Goal: Transaction & Acquisition: Book appointment/travel/reservation

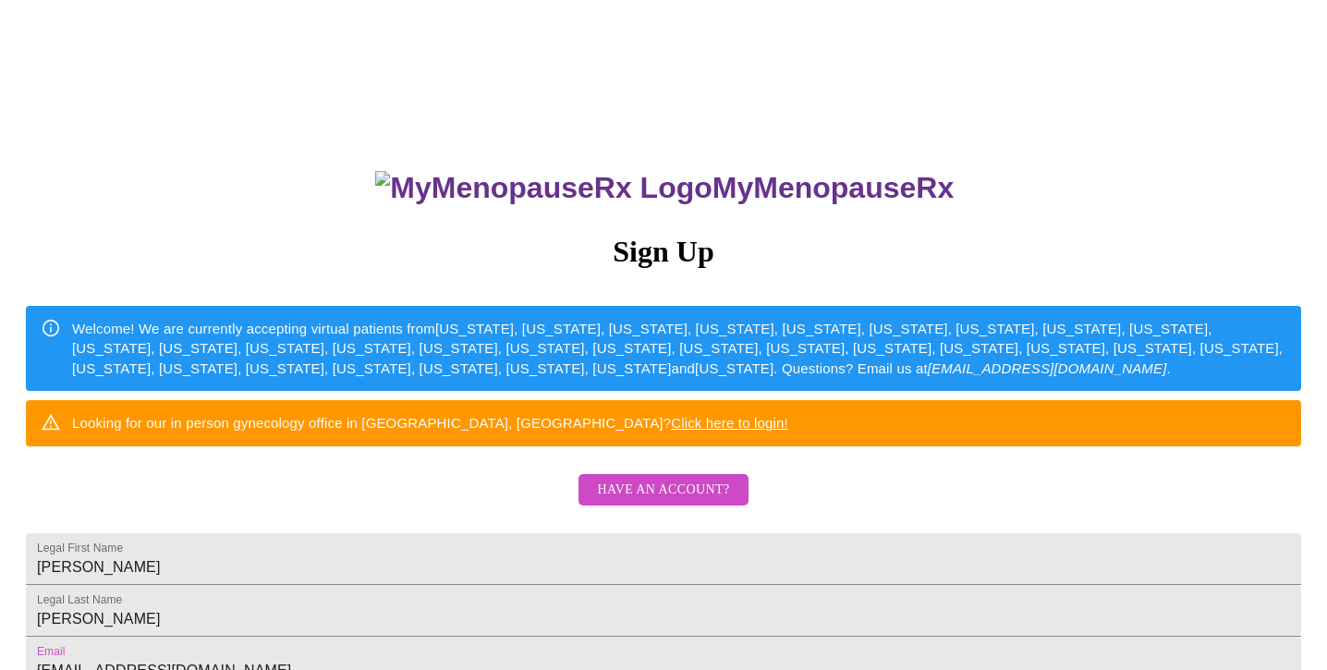
scroll to position [415, 0]
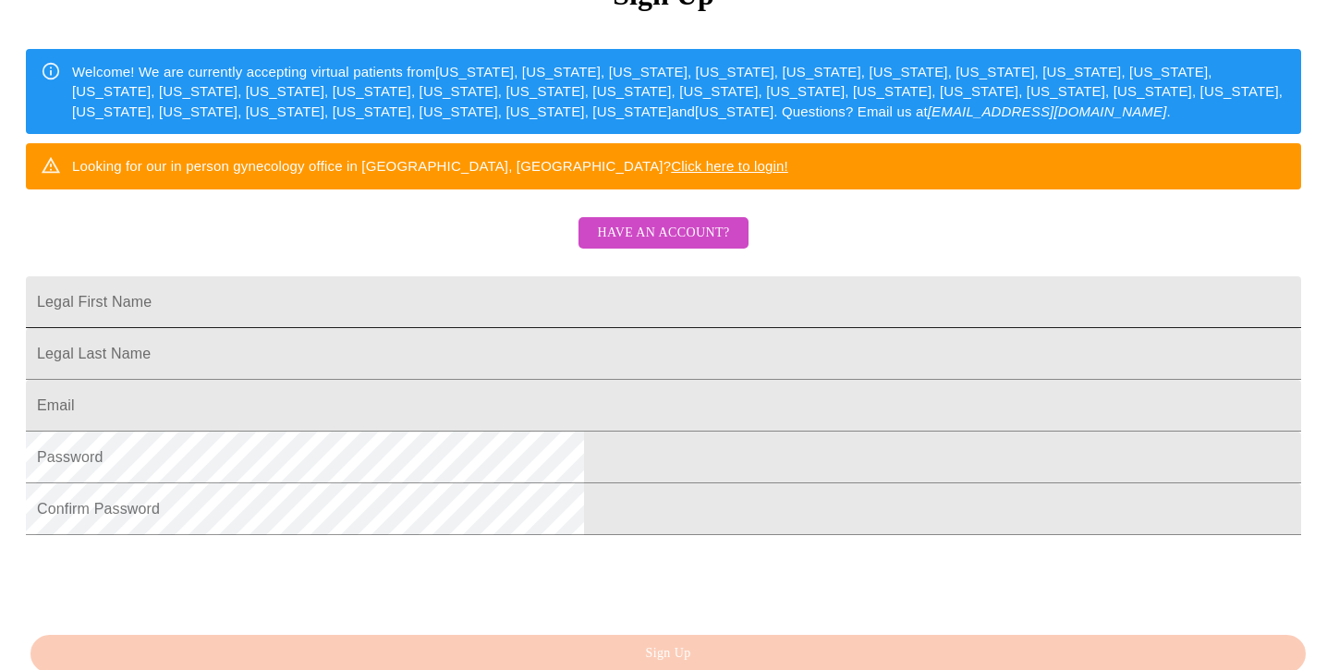
click at [418, 328] on input "Legal First Name" at bounding box center [663, 302] width 1275 height 52
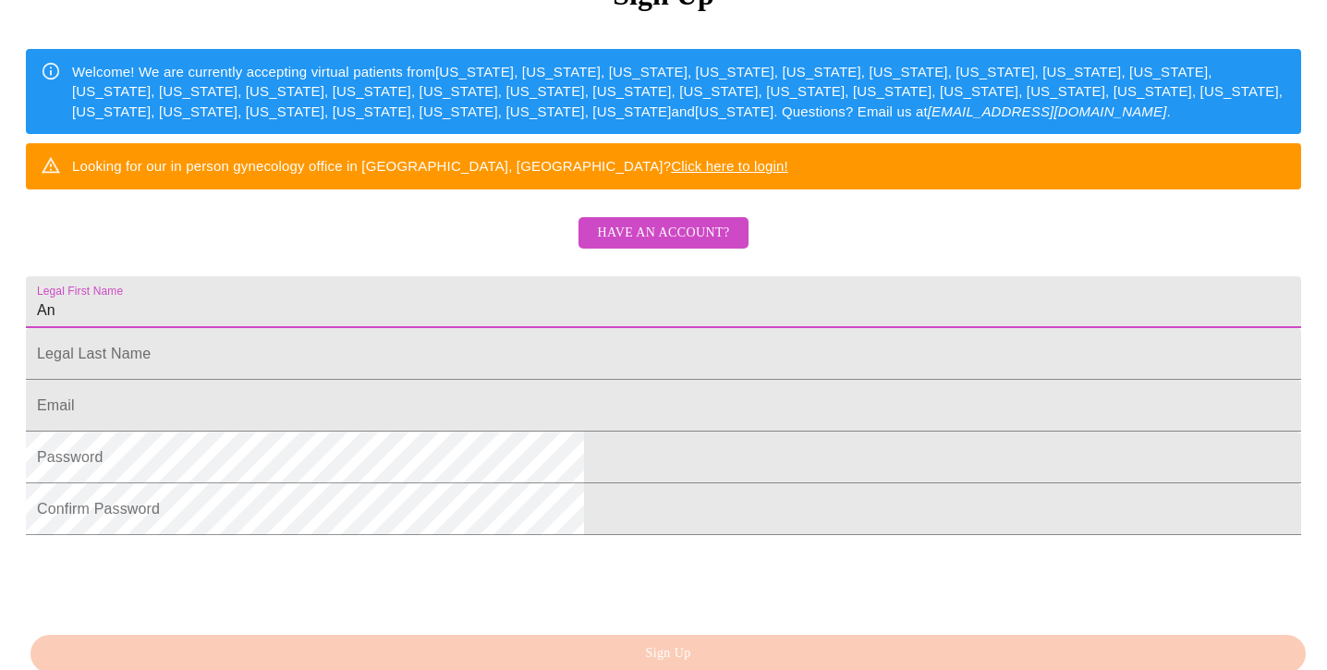
click at [418, 328] on input "An" at bounding box center [663, 302] width 1275 height 52
type input "[PERSON_NAME]"
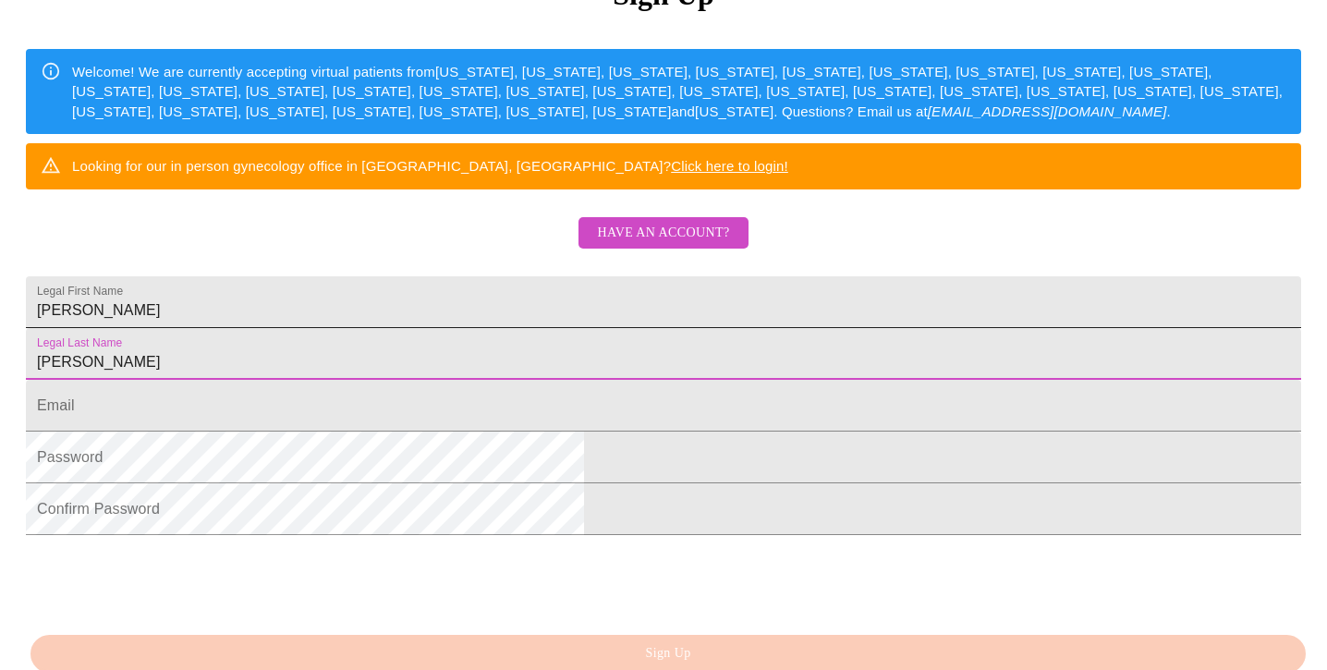
type input "[PERSON_NAME]"
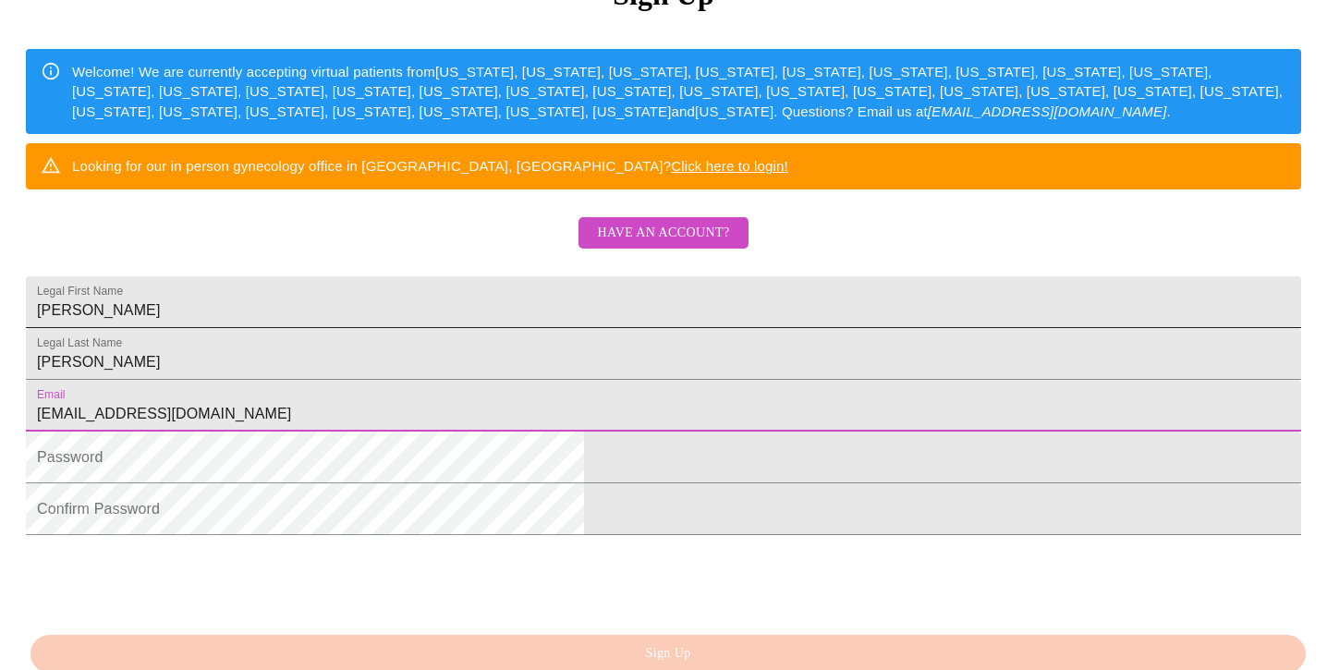
type input "[EMAIL_ADDRESS][DOMAIN_NAME]"
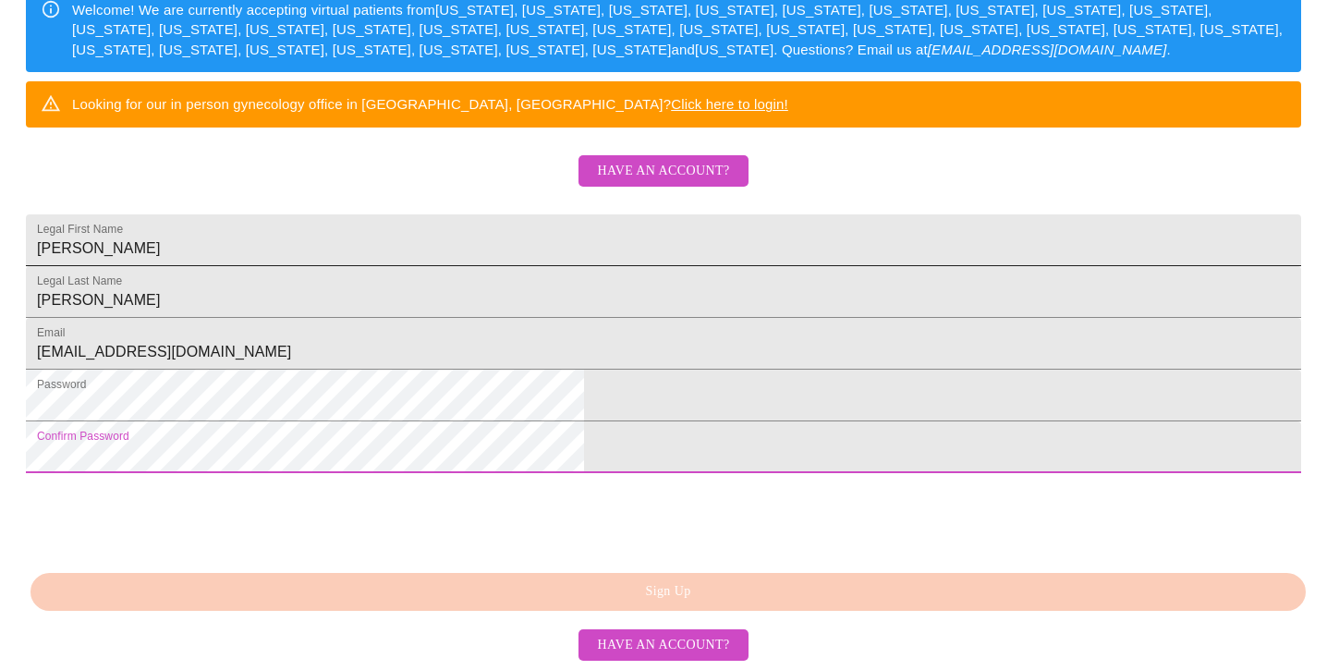
scroll to position [462, 0]
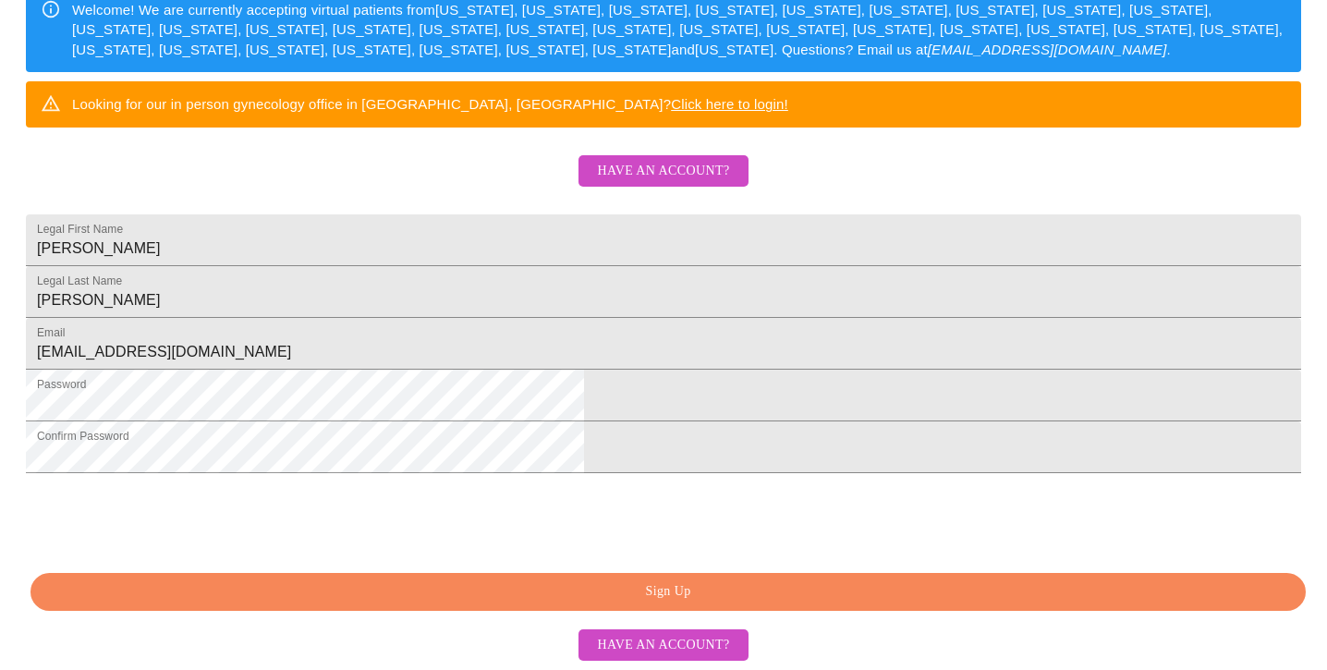
click at [689, 587] on span "Sign Up" at bounding box center [668, 591] width 1233 height 23
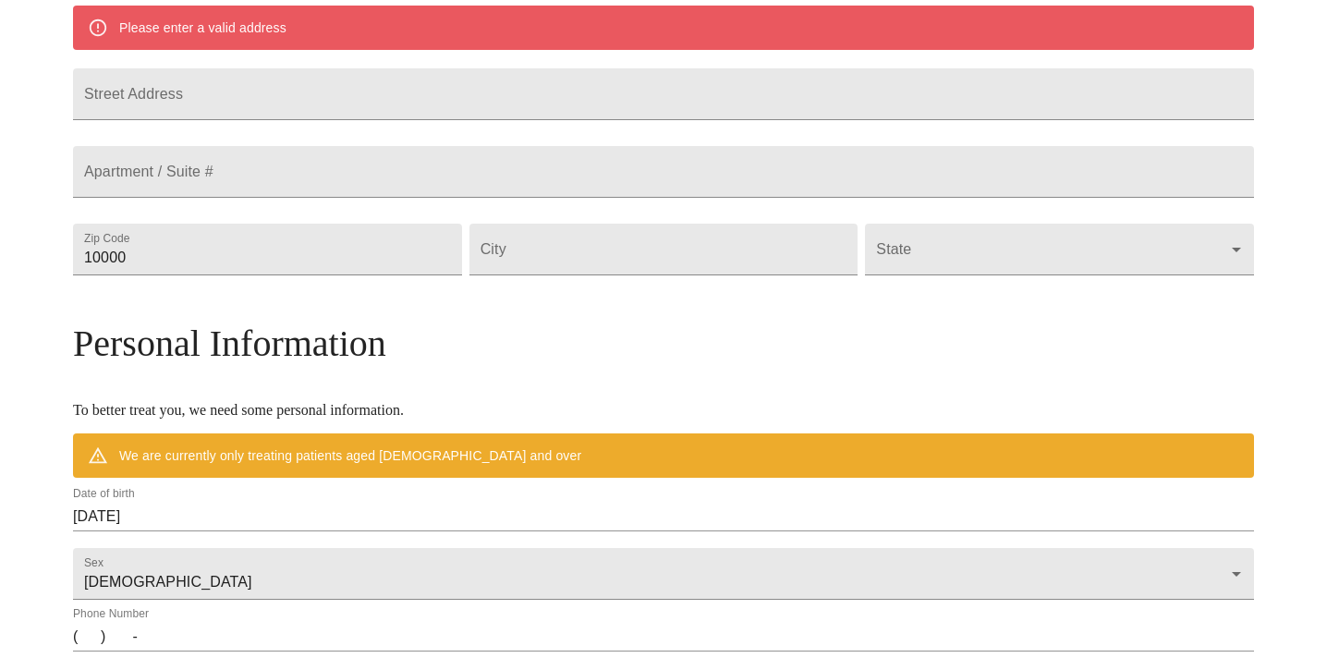
scroll to position [389, 0]
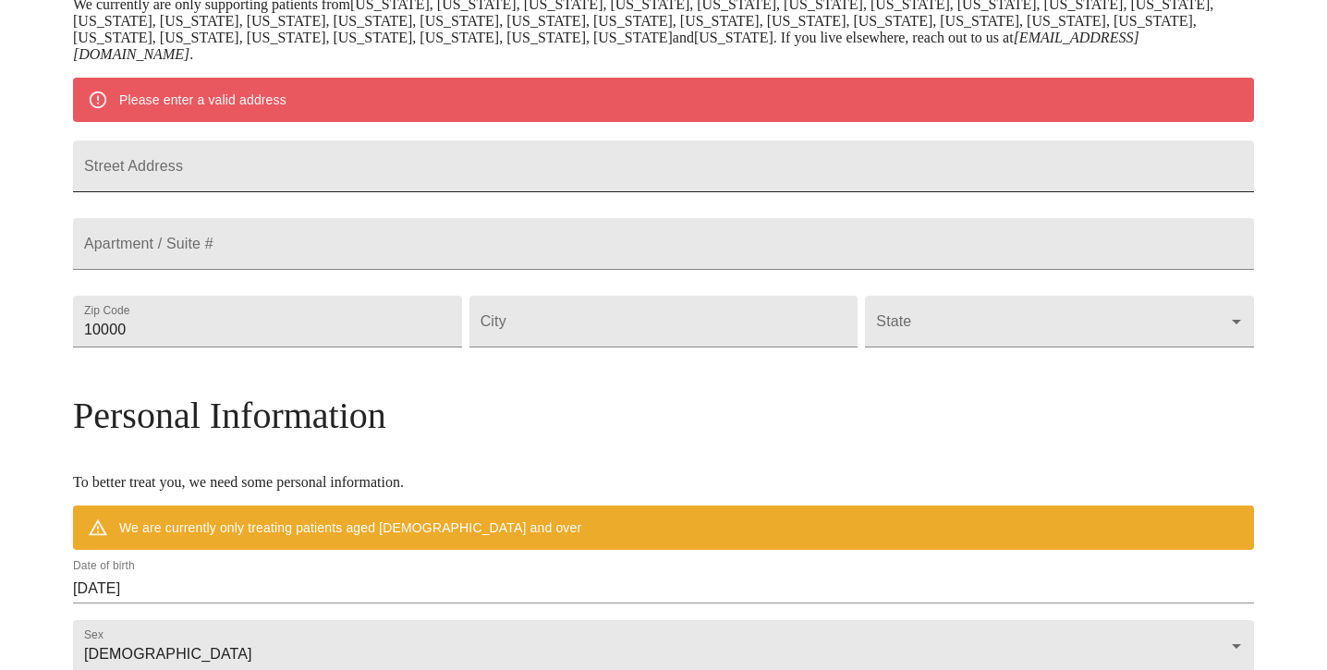
click at [343, 191] on input "Street Address" at bounding box center [663, 166] width 1181 height 52
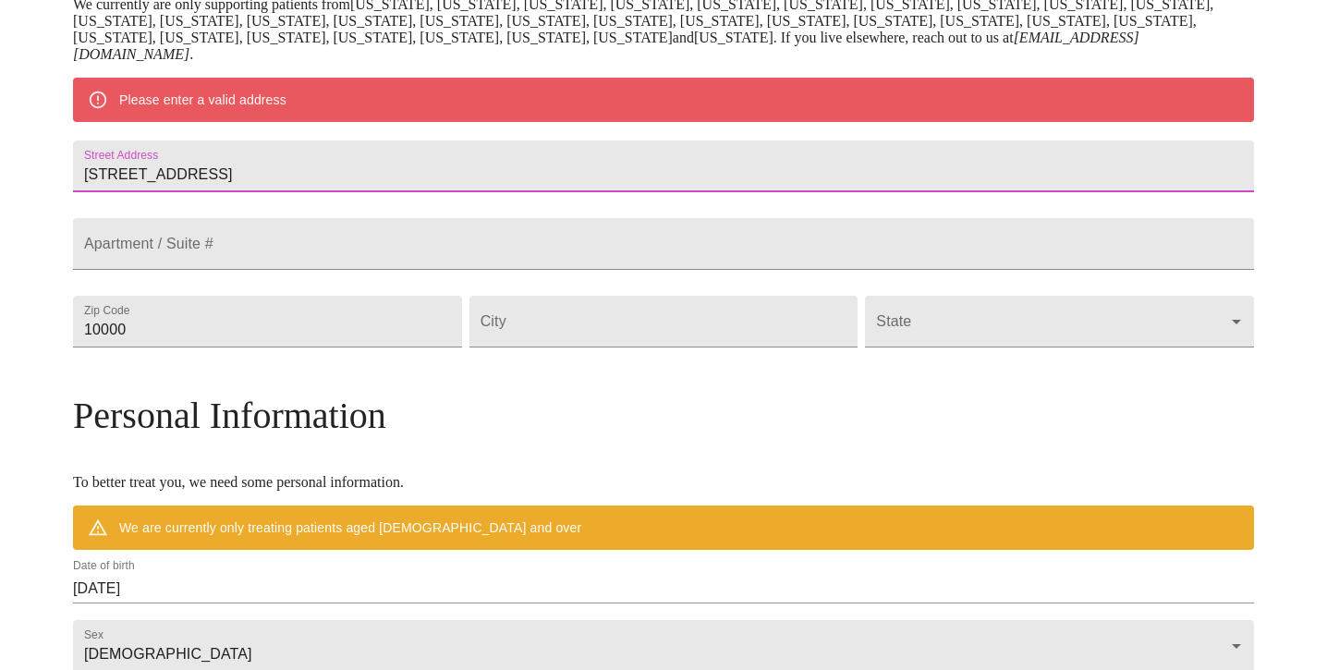
type input "4717 Waterlook Way"
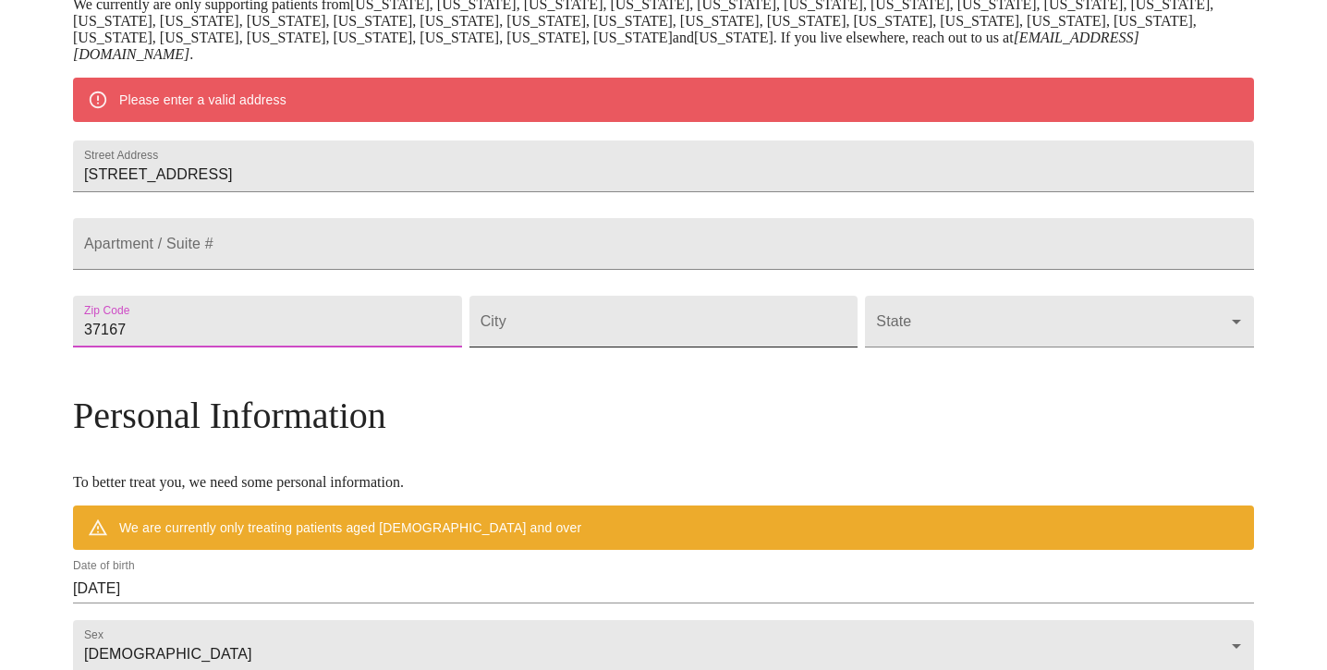
type input "37167"
click at [548, 347] on input "Street Address" at bounding box center [663, 322] width 389 height 52
type input "Smyrna"
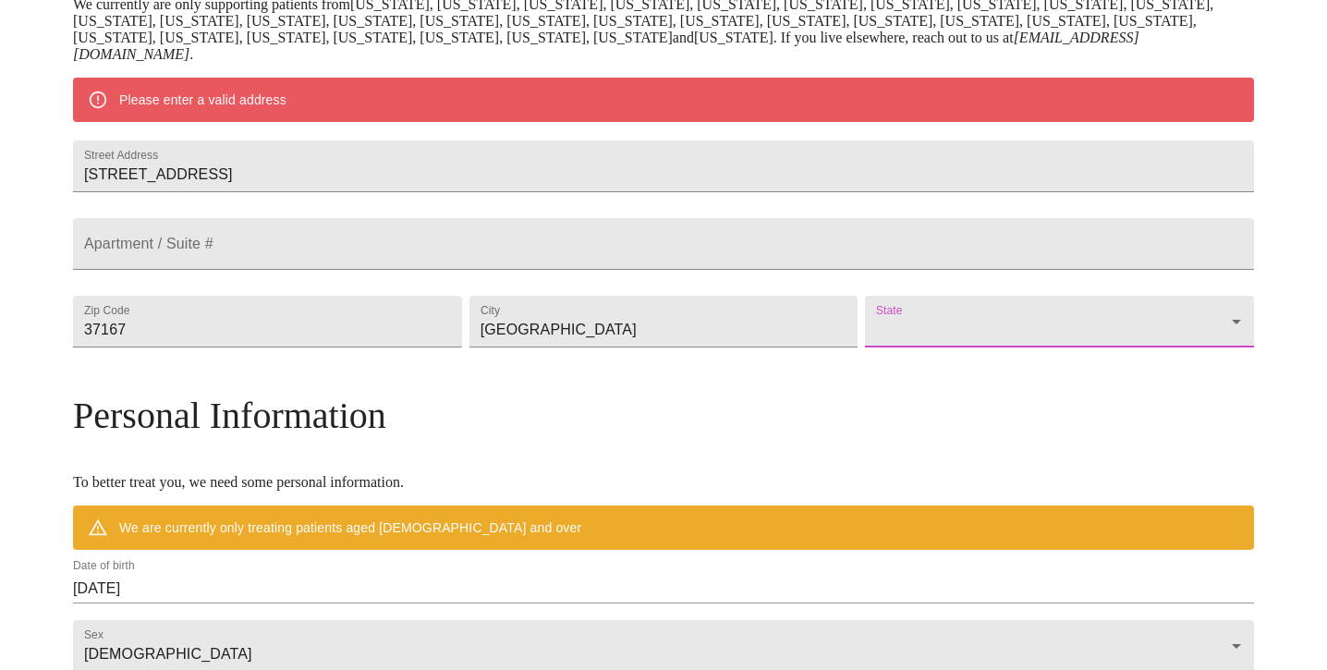
click at [924, 378] on body "MyMenopauseRx Welcome to MyMenopauseRx Since it's your first time here, you'll …" at bounding box center [663, 346] width 1312 height 1457
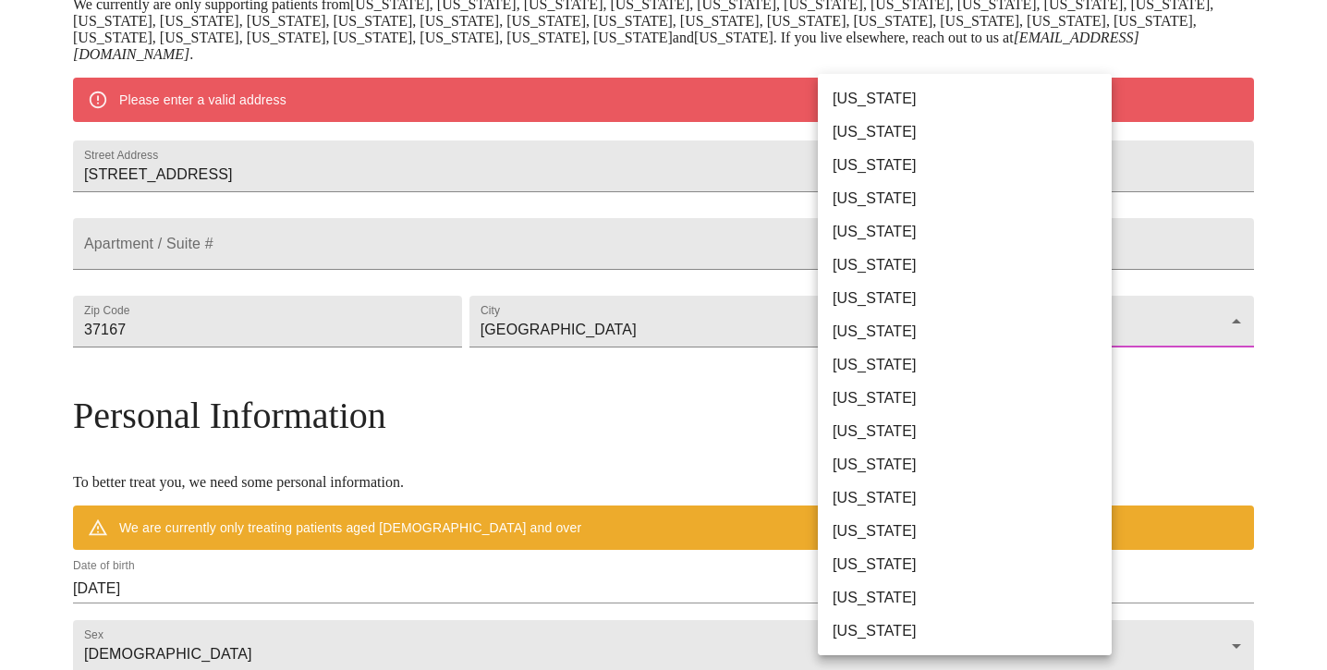
scroll to position [1097, 0]
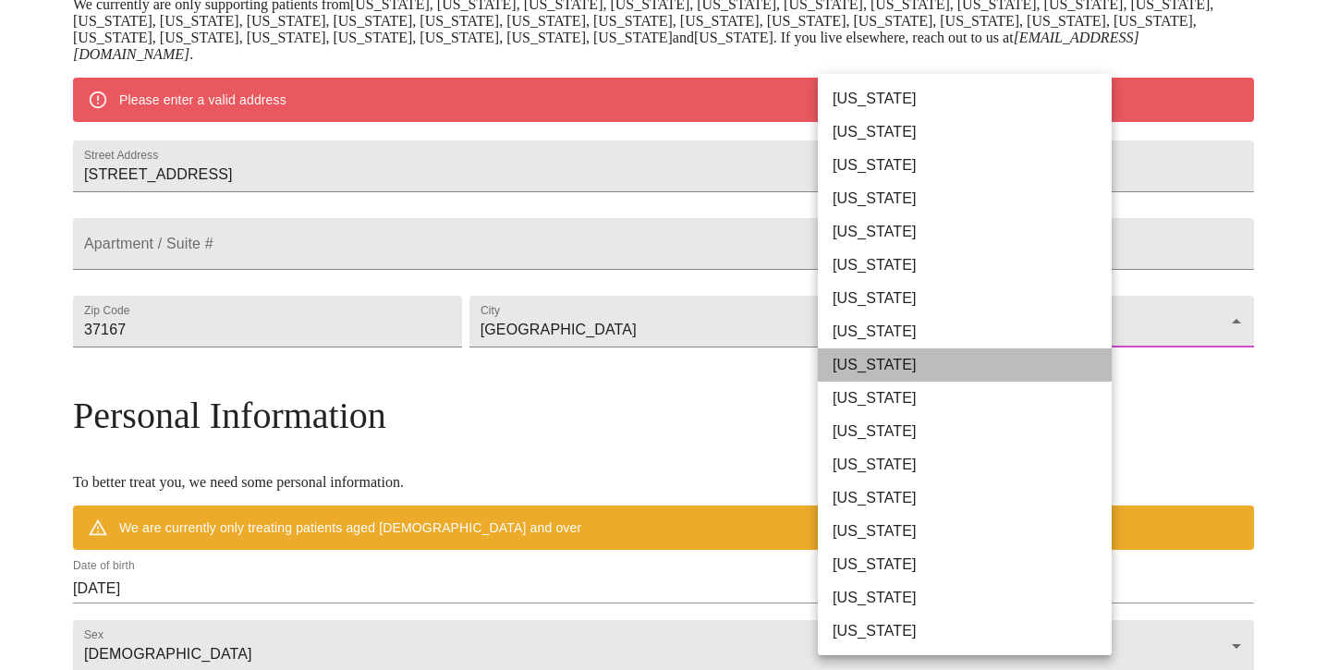
click at [853, 359] on li "Tennessee" at bounding box center [965, 364] width 294 height 33
type input "Tennessee"
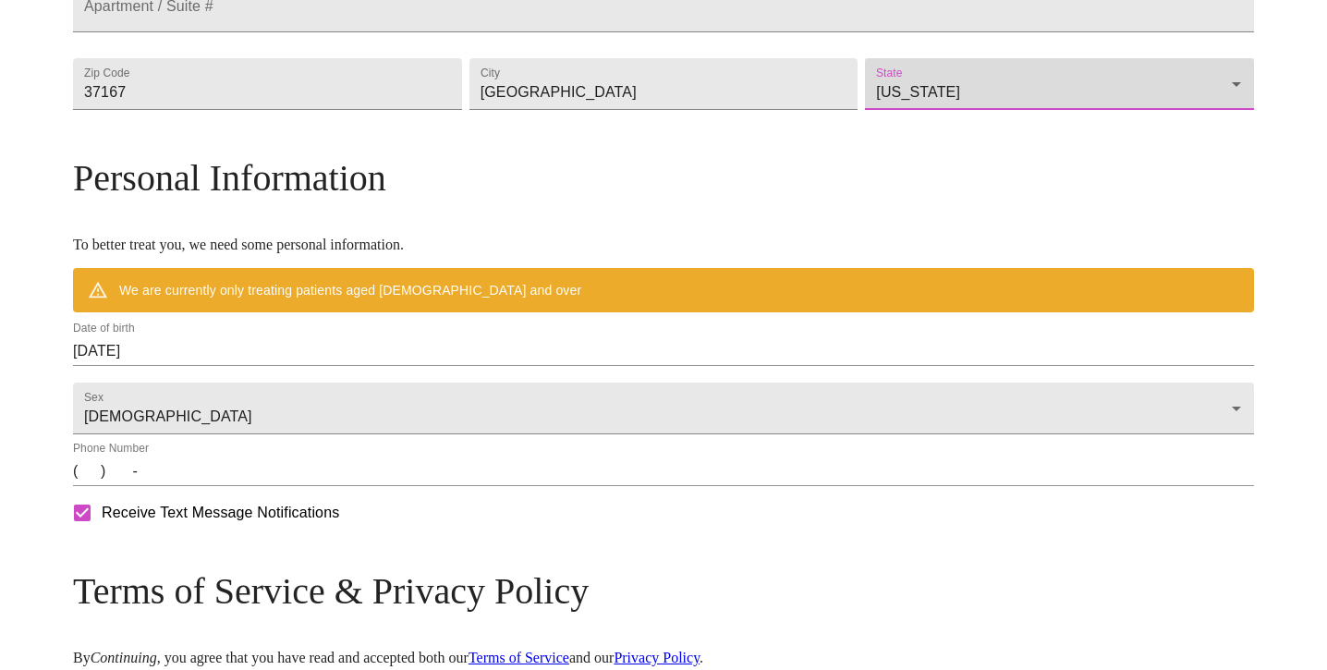
scroll to position [597, 0]
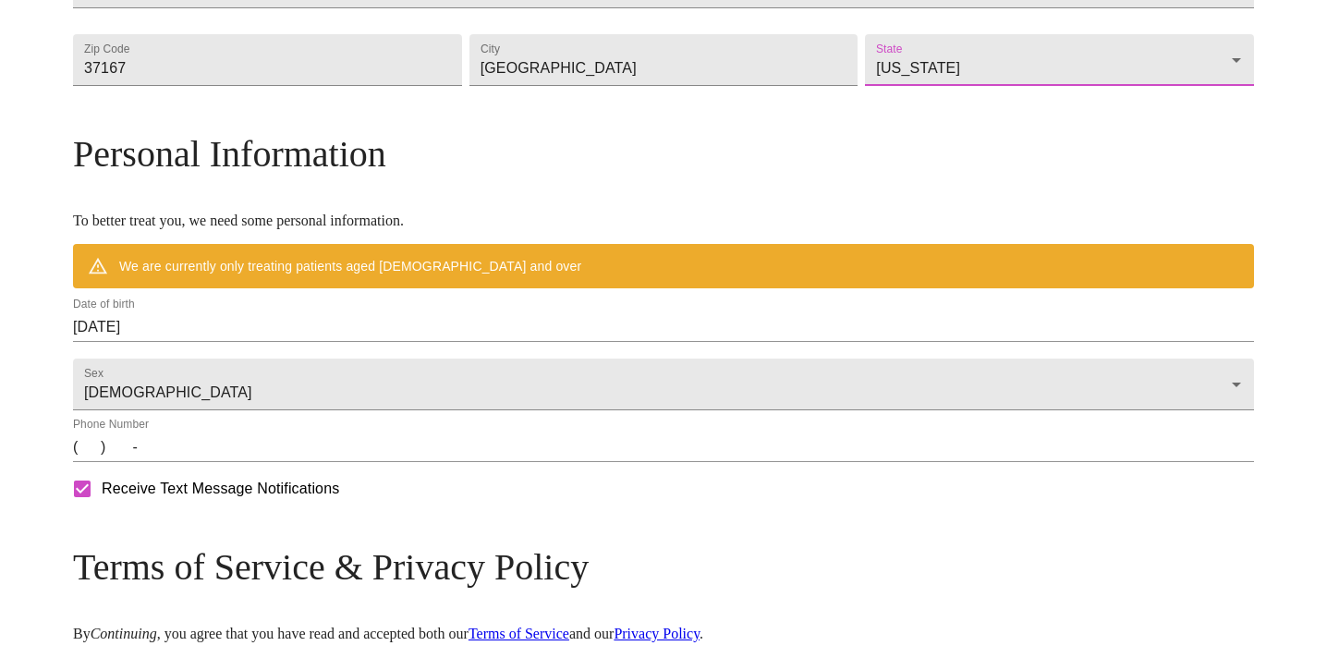
click at [509, 342] on input "08/16/2025" at bounding box center [663, 327] width 1181 height 30
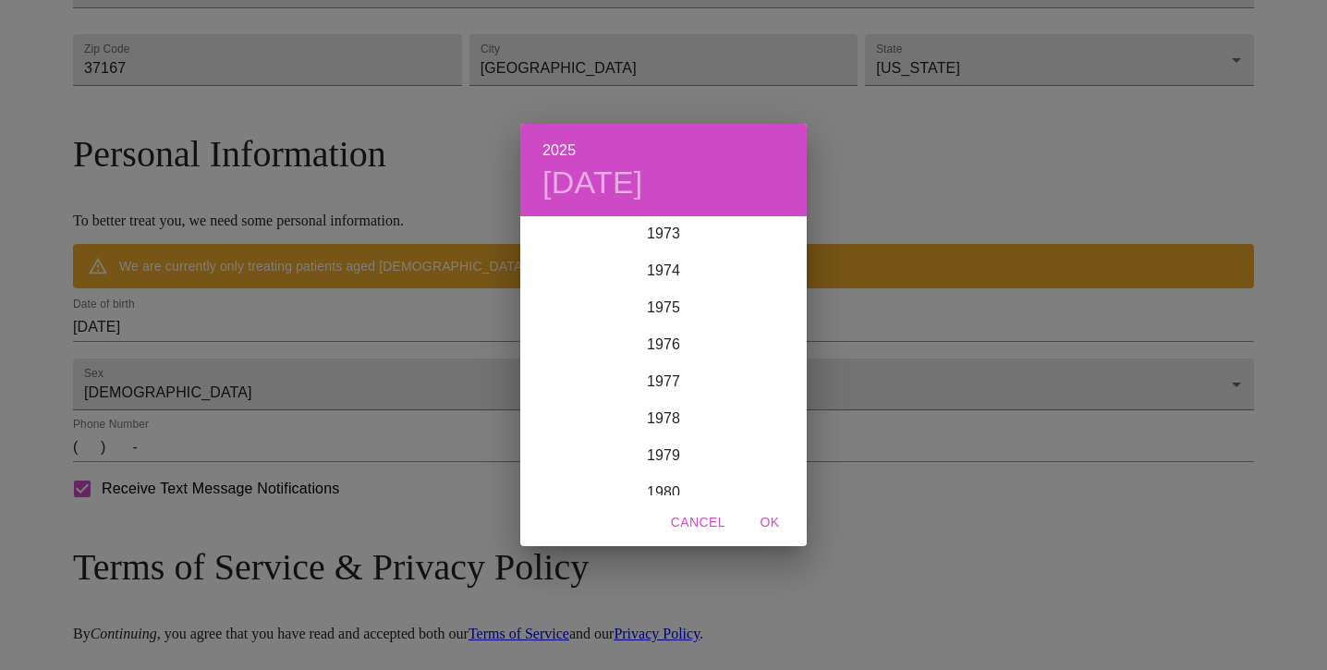
scroll to position [2741, 0]
click at [652, 378] on div "1977" at bounding box center [663, 378] width 286 height 37
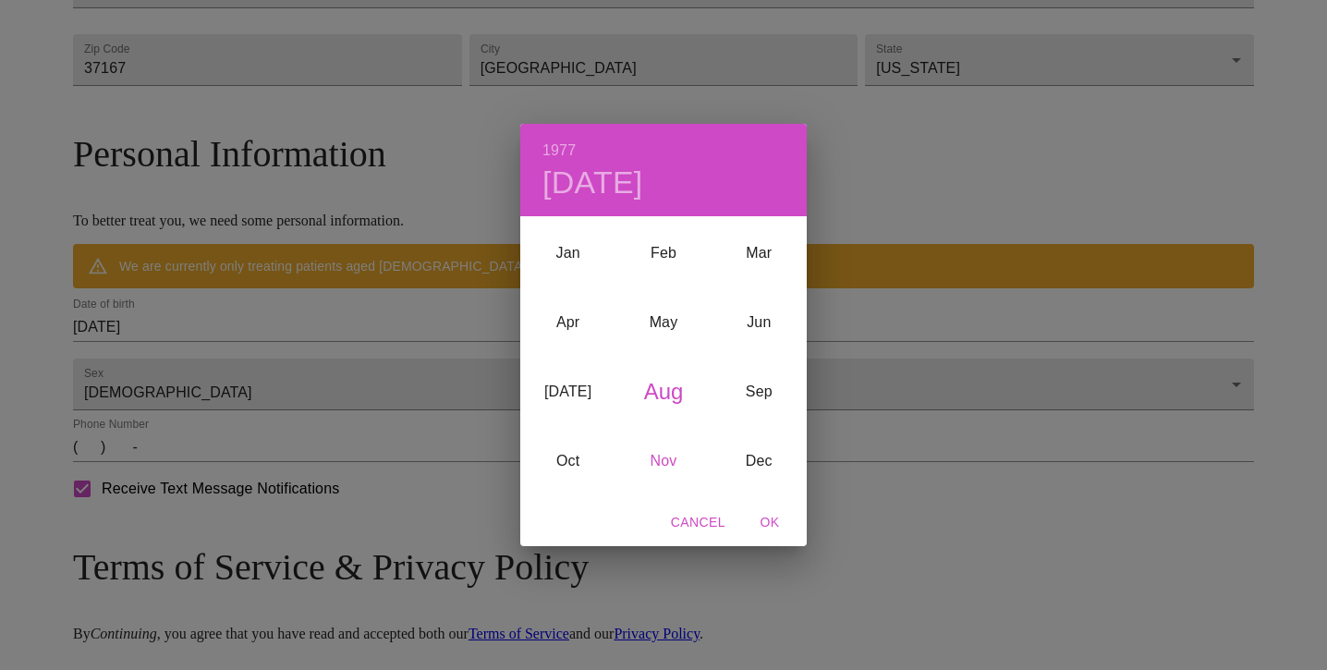
click at [668, 461] on div "Nov" at bounding box center [662, 460] width 95 height 69
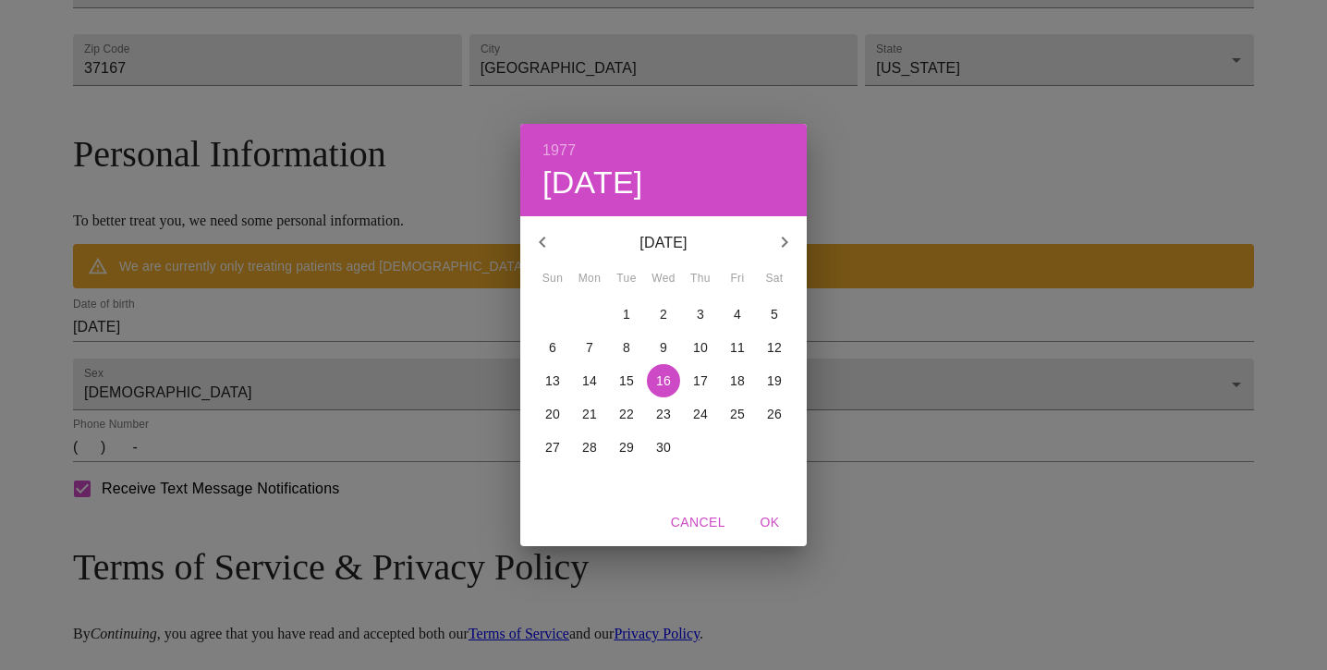
click at [738, 412] on p "25" at bounding box center [737, 414] width 15 height 18
click at [772, 522] on span "OK" at bounding box center [770, 522] width 44 height 23
type input "11/25/1977"
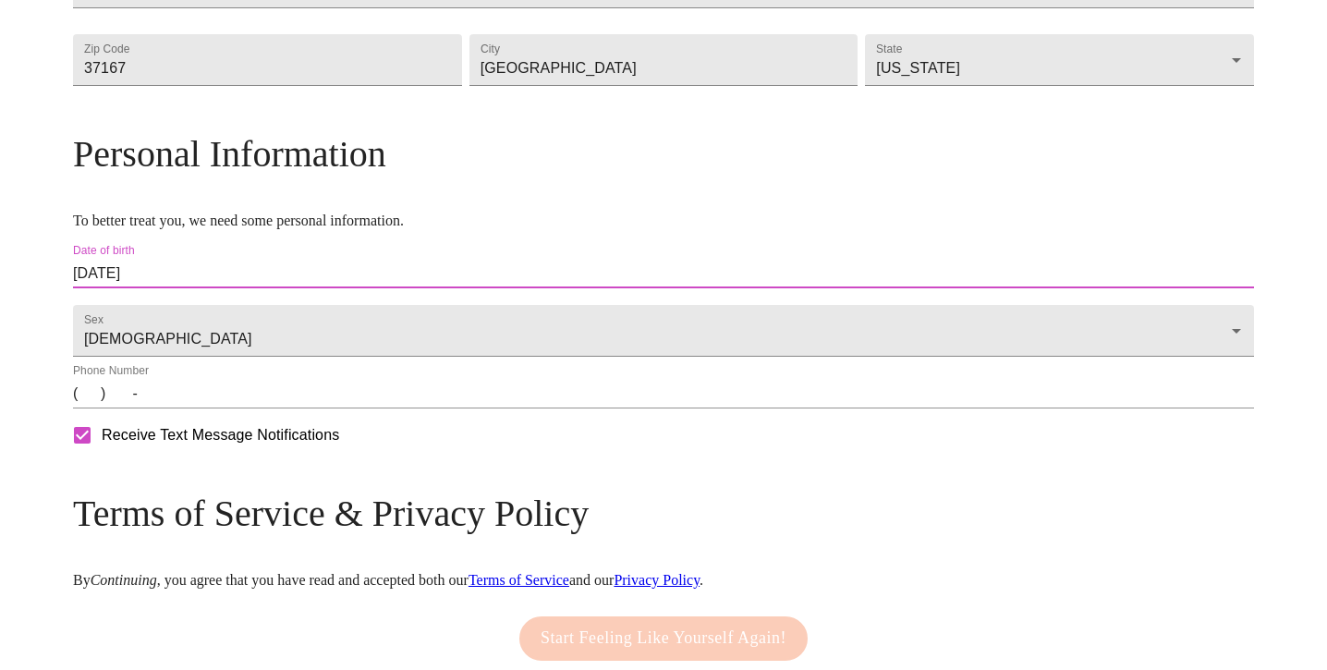
click at [230, 408] on input "(   )    -" at bounding box center [663, 394] width 1181 height 30
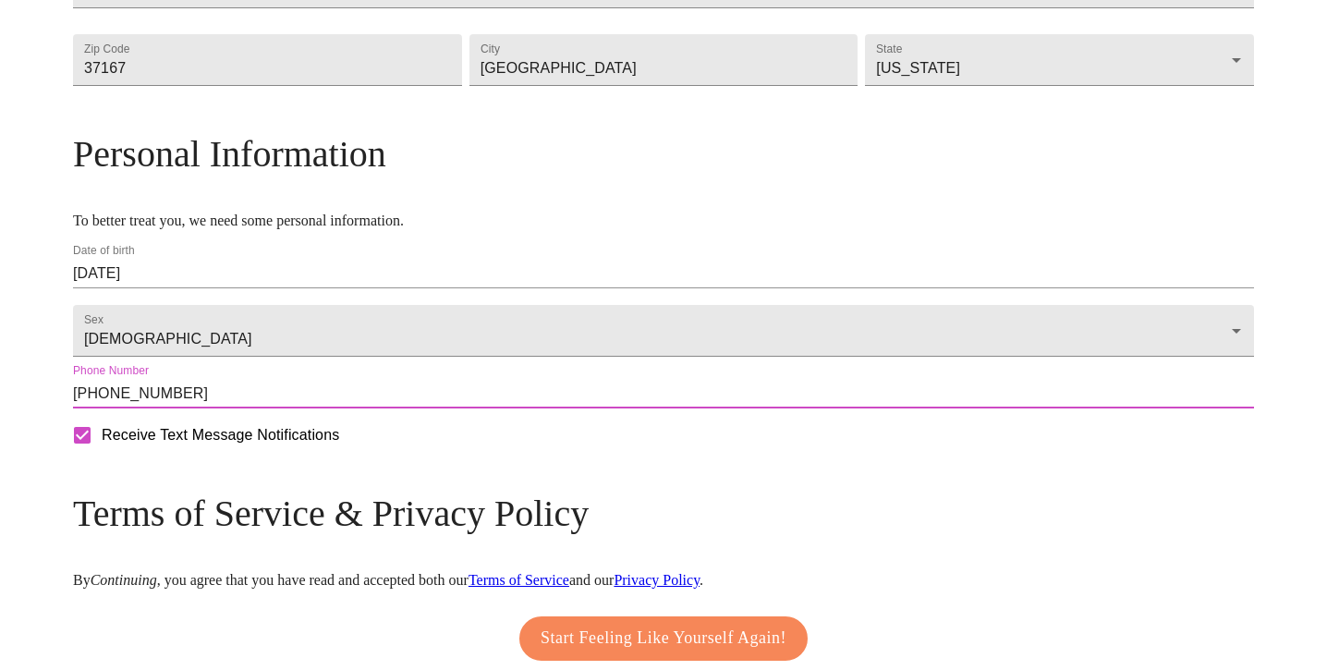
scroll to position [753, 0]
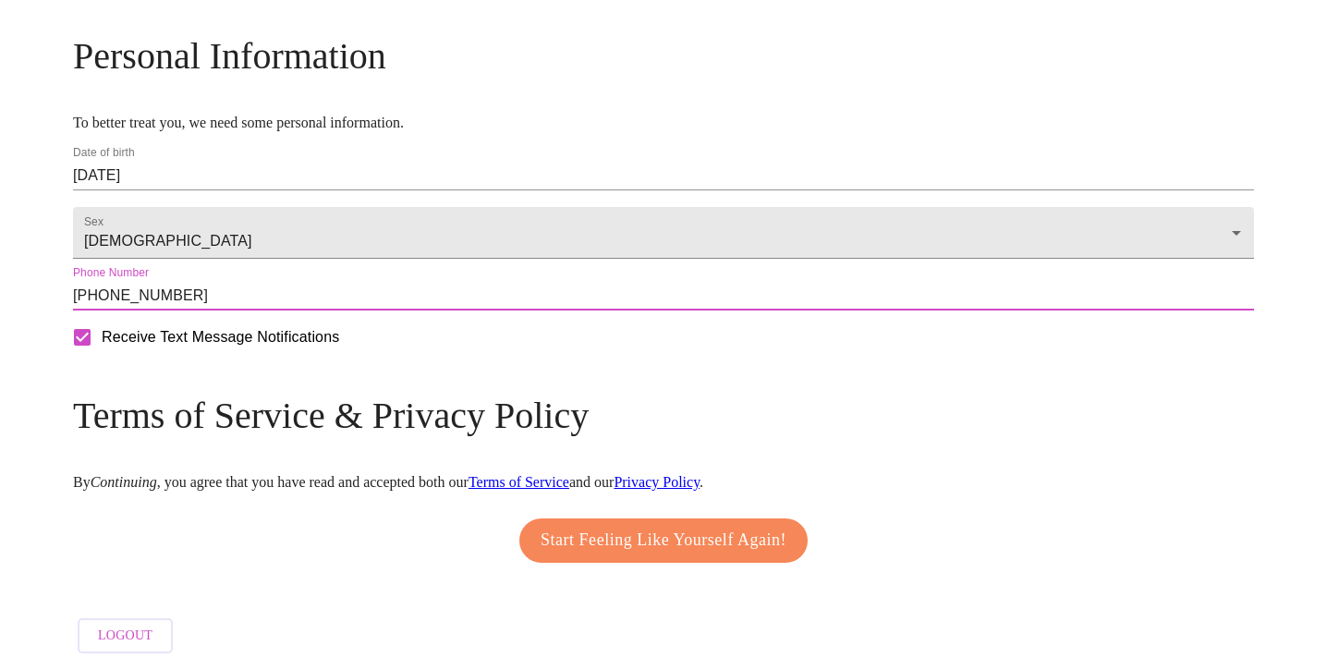
type input "(615) 525-3781"
click at [639, 535] on span "Start Feeling Like Yourself Again!" at bounding box center [664, 541] width 246 height 30
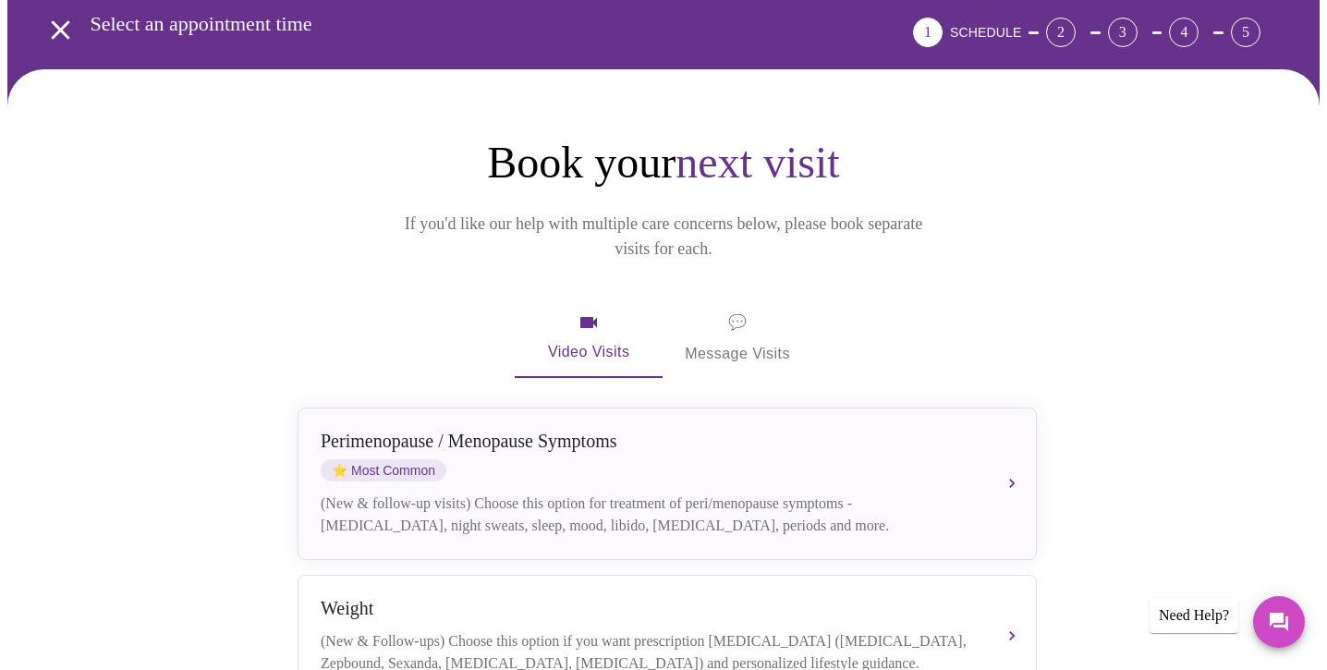
scroll to position [80, 0]
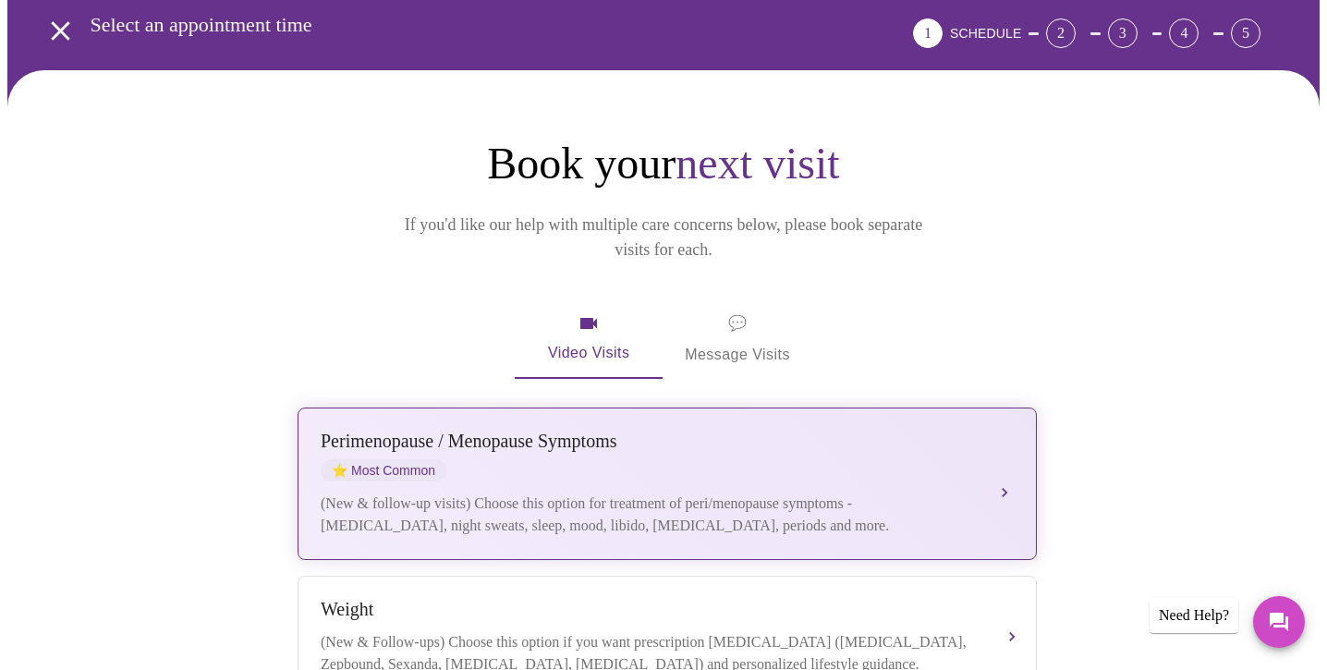
click at [628, 493] on div "(New & follow-up visits) Choose this option for treatment of peri/menopause sym…" at bounding box center [649, 515] width 656 height 44
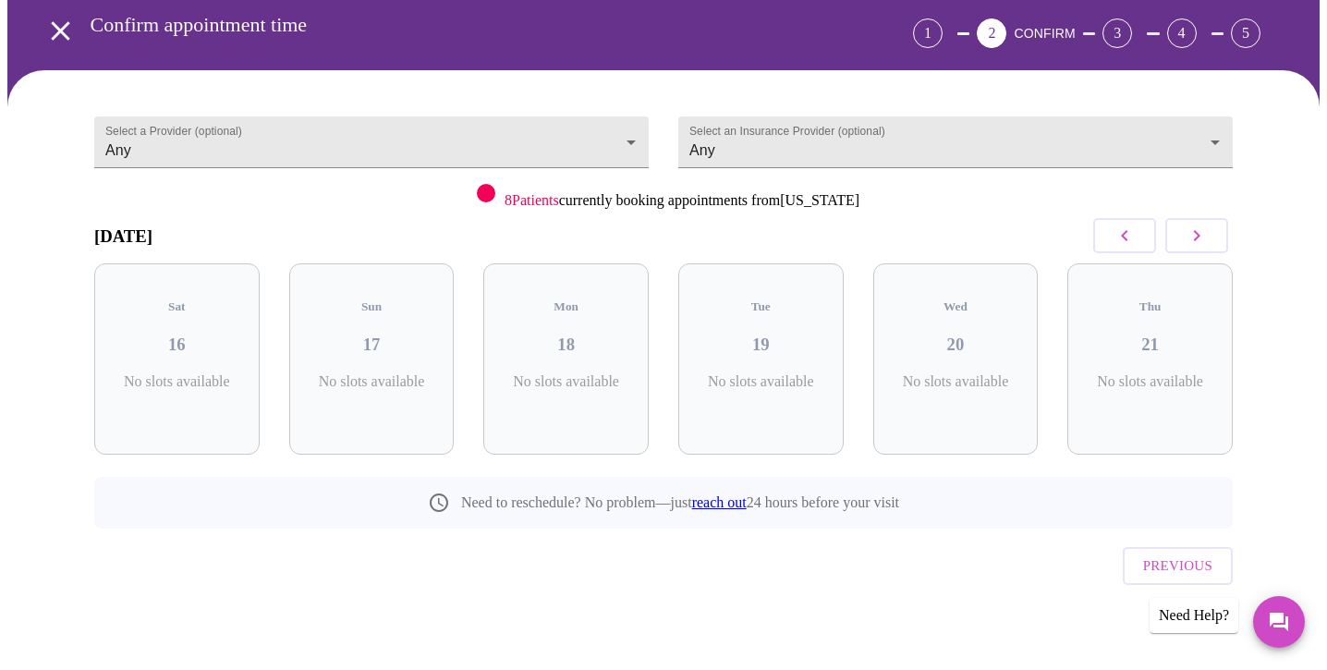
scroll to position [56, 0]
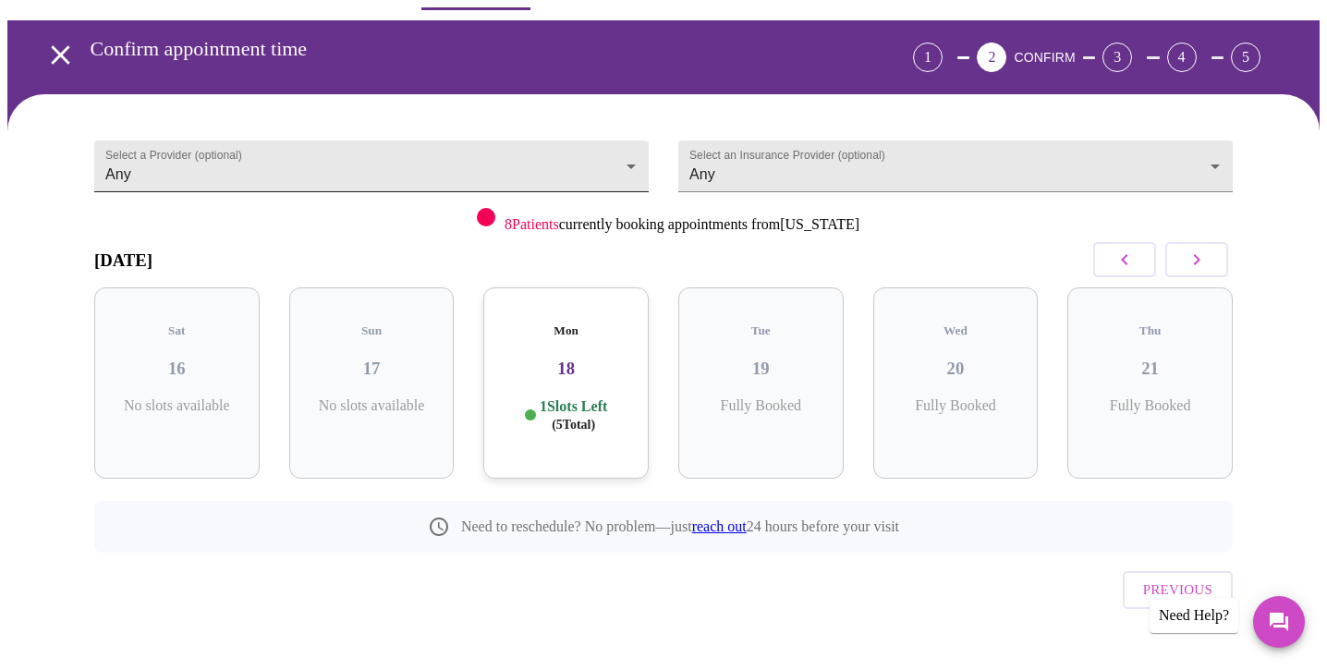
click at [332, 159] on body "MyMenopauseRx Appointments Messaging Labs Uploads Medications Community Refer a…" at bounding box center [663, 326] width 1312 height 750
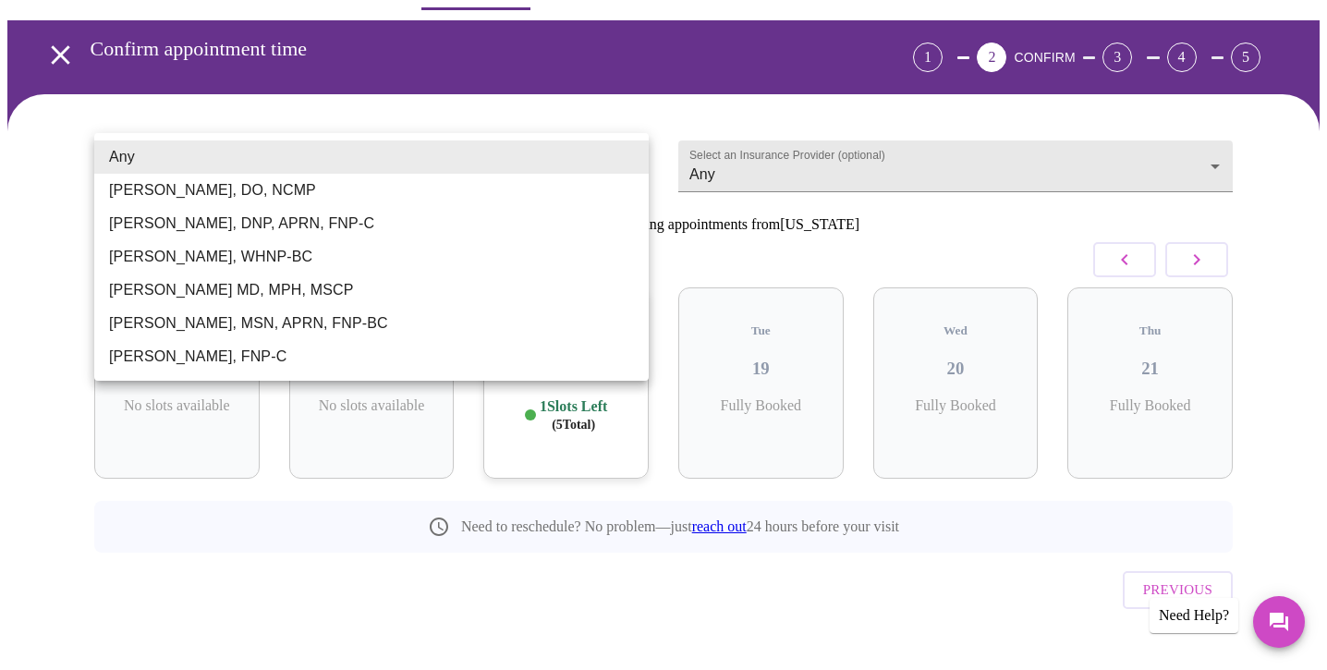
click at [332, 159] on li "Any" at bounding box center [371, 156] width 554 height 33
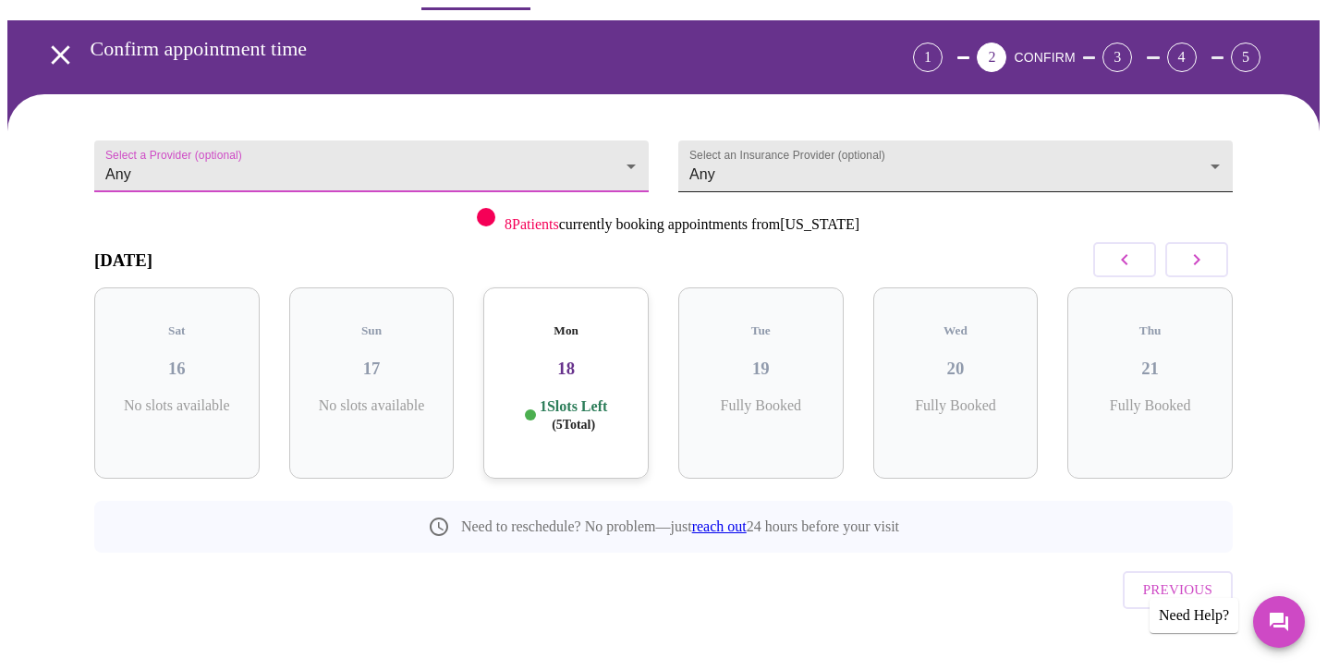
click at [719, 166] on body "MyMenopauseRx Appointments Messaging Labs Uploads Medications Community Refer a…" at bounding box center [663, 326] width 1312 height 750
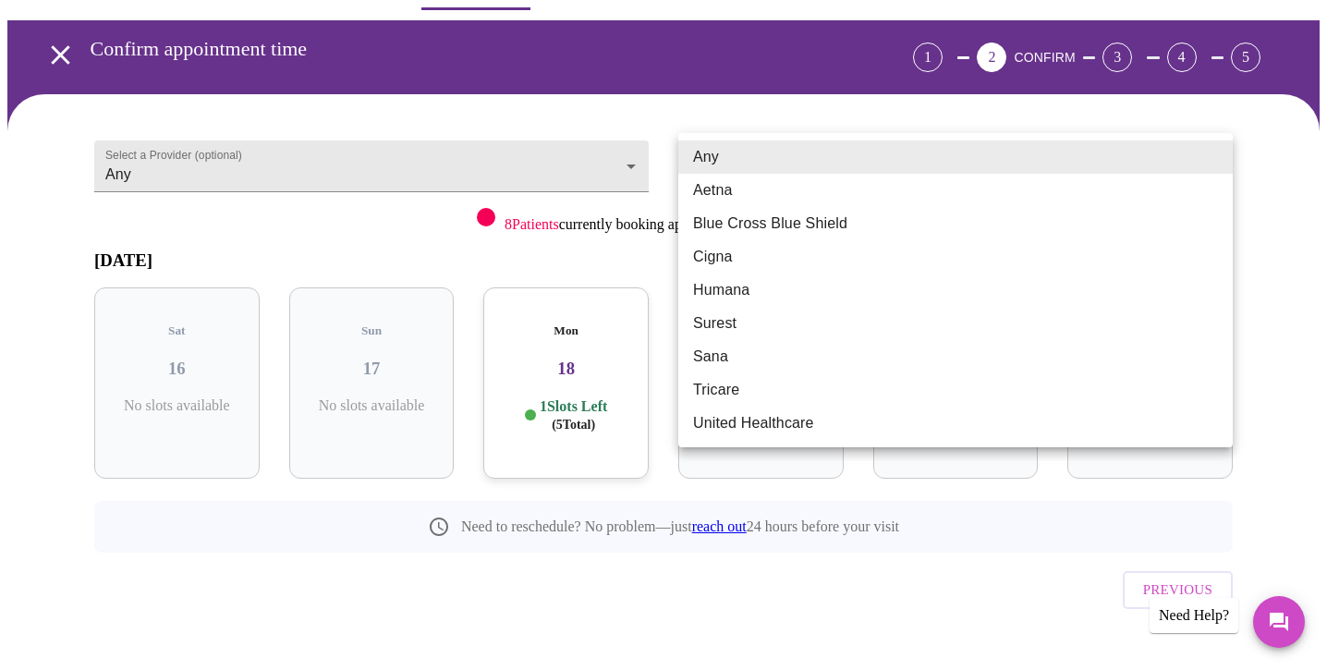
click at [749, 216] on li "Blue Cross Blue Shield" at bounding box center [955, 223] width 554 height 33
type input "Blue Cross Blue Shield"
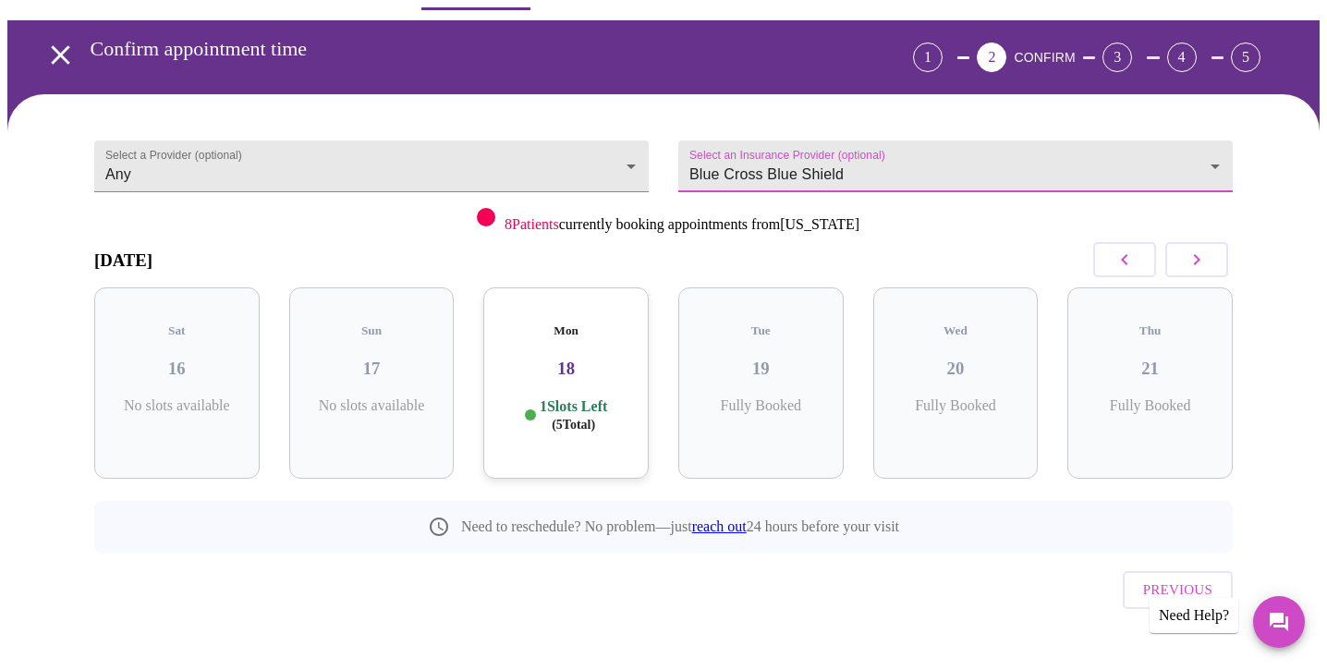
click at [524, 377] on div "Mon 18 1 Slots Left ( 5 Total)" at bounding box center [565, 382] width 165 height 191
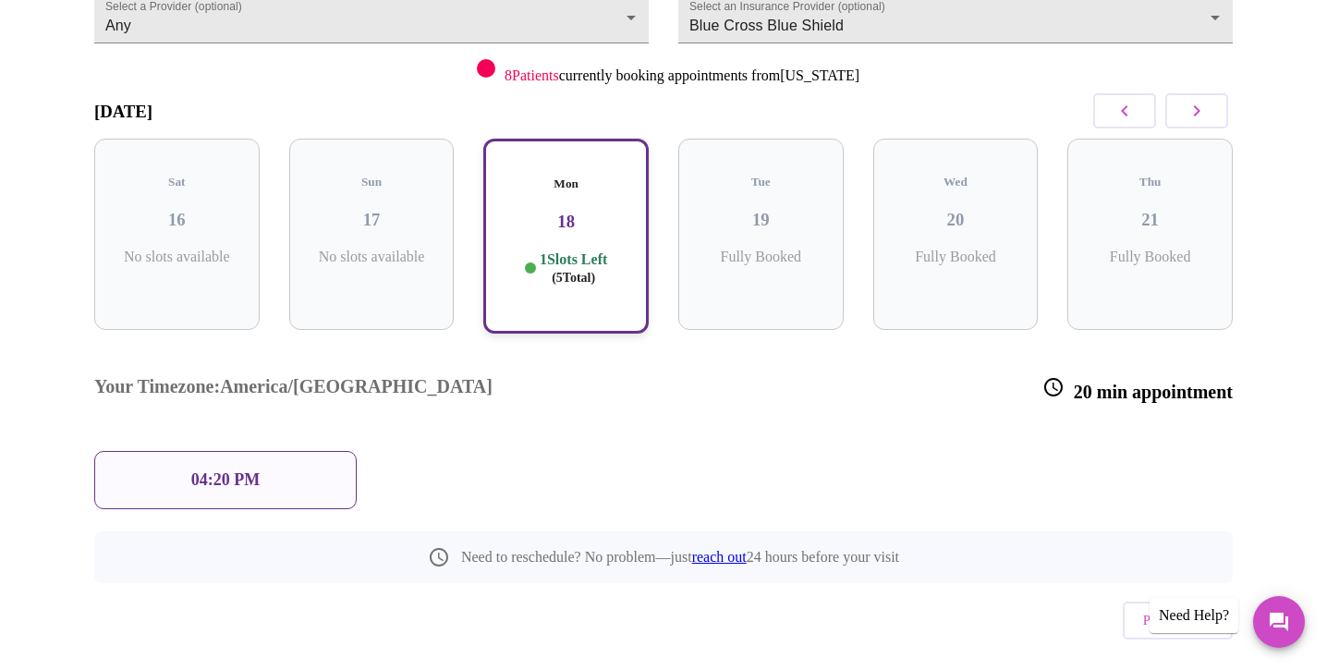
scroll to position [49, 0]
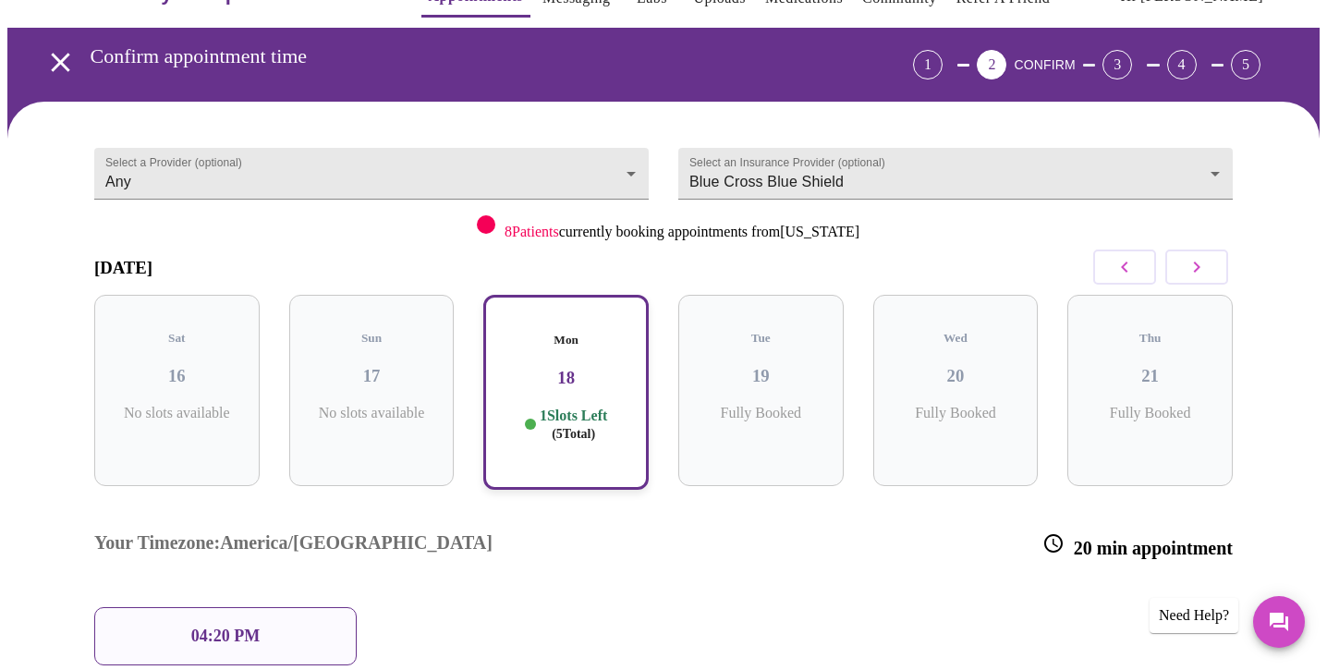
click at [302, 607] on div "04:20 PM" at bounding box center [225, 636] width 262 height 58
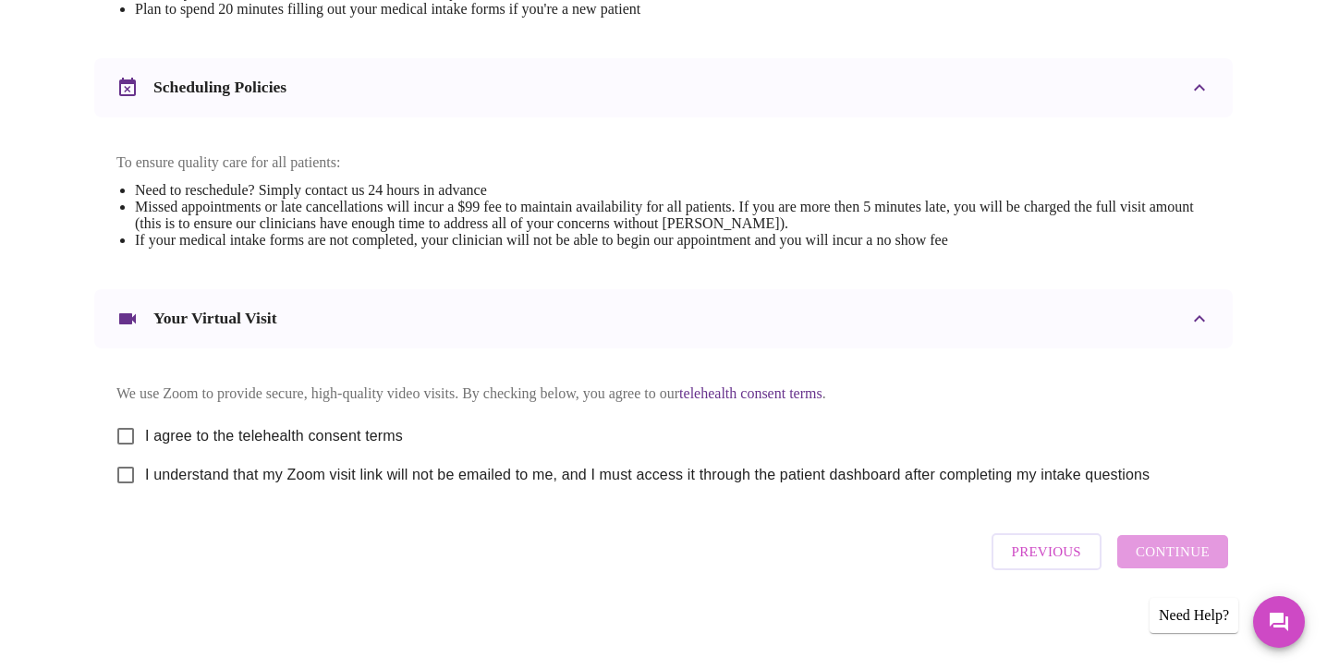
scroll to position [656, 0]
click at [131, 445] on input "I agree to the telehealth consent terms" at bounding box center [125, 436] width 39 height 39
checkbox input "true"
click at [126, 489] on input "I understand that my Zoom visit link will not be emailed to me, and I must acce…" at bounding box center [125, 475] width 39 height 39
checkbox input "true"
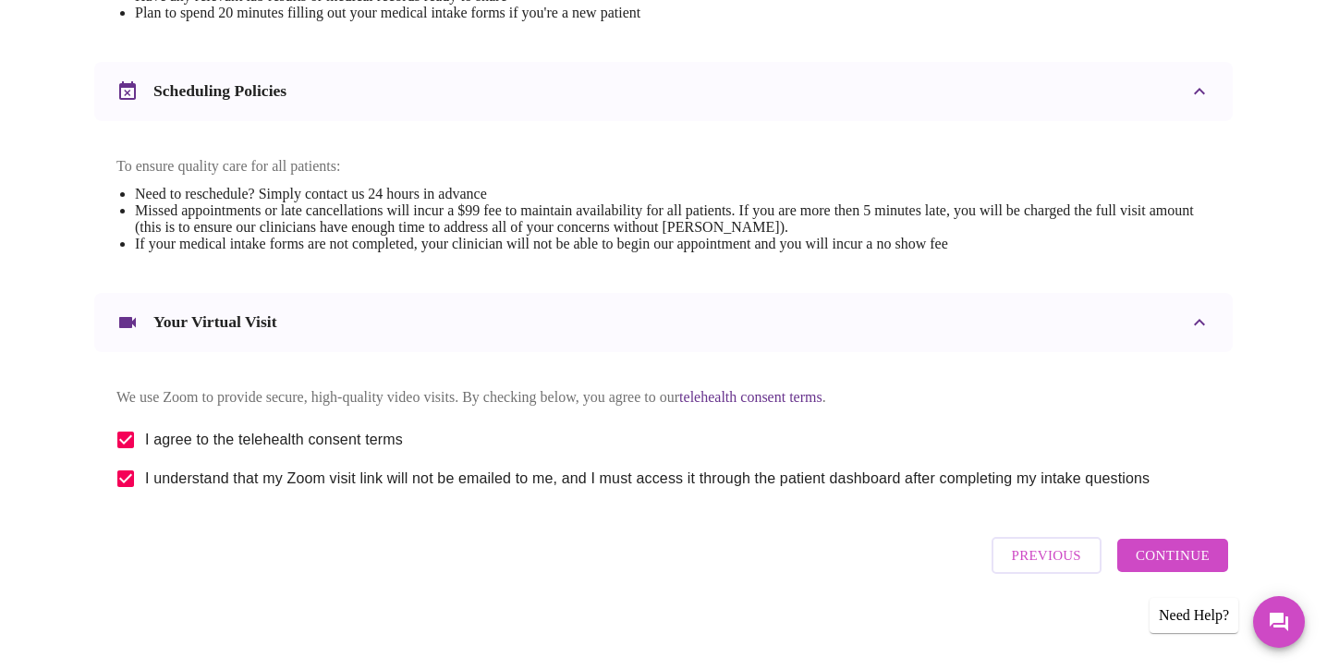
scroll to position [648, 0]
click at [1157, 567] on span "Continue" at bounding box center [1173, 554] width 74 height 24
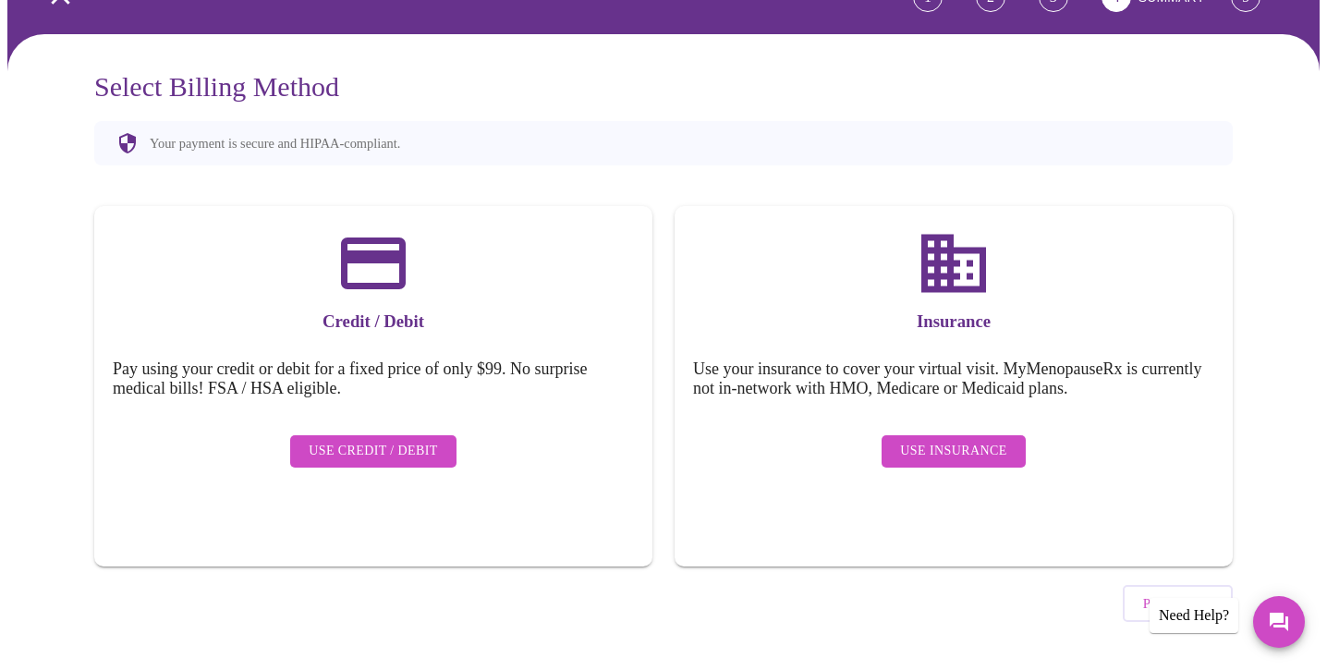
click at [912, 440] on span "Use Insurance" at bounding box center [953, 451] width 106 height 23
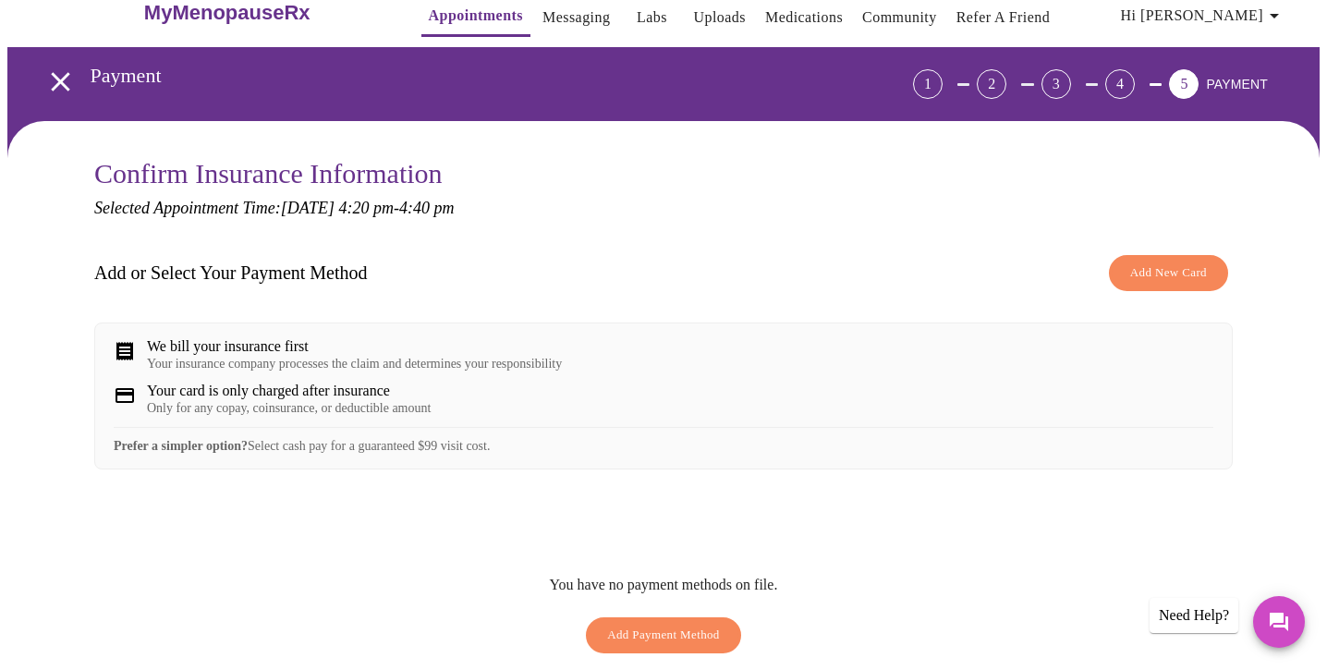
scroll to position [0, 0]
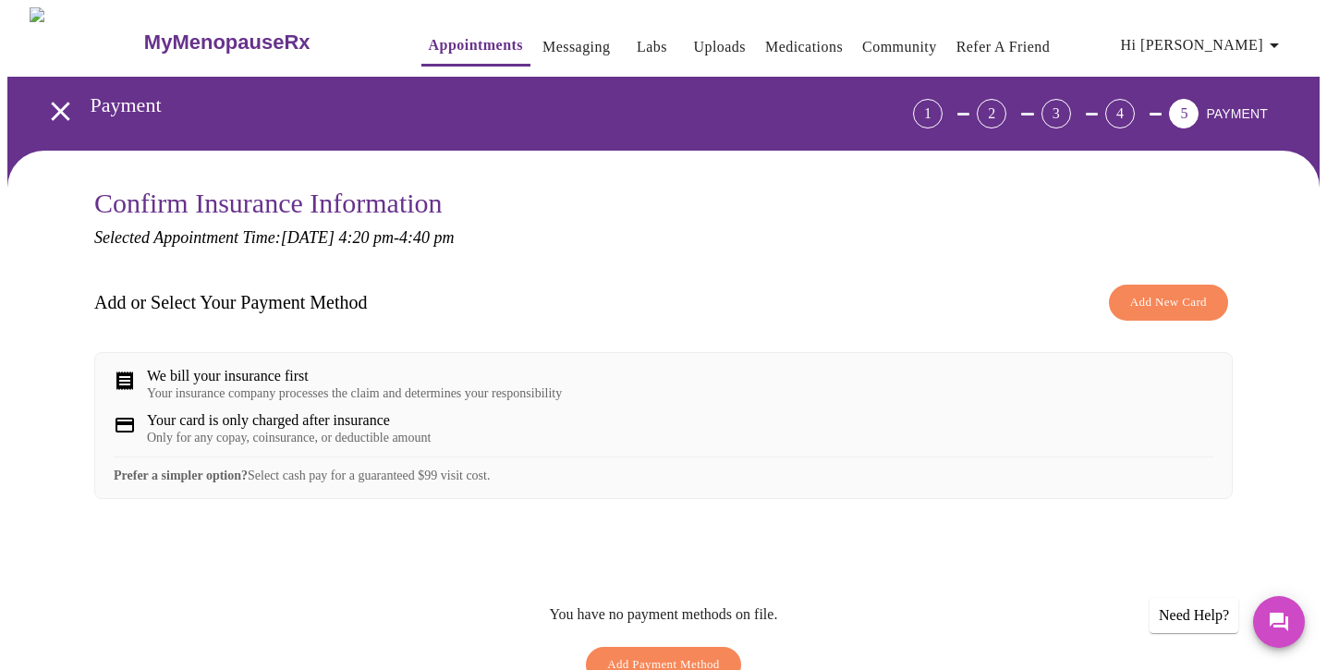
click at [1198, 601] on div "Need Help?" at bounding box center [1194, 615] width 89 height 35
click at [1206, 615] on div "Need Help?" at bounding box center [1194, 615] width 89 height 35
click at [1294, 621] on button "Messages" at bounding box center [1279, 622] width 52 height 52
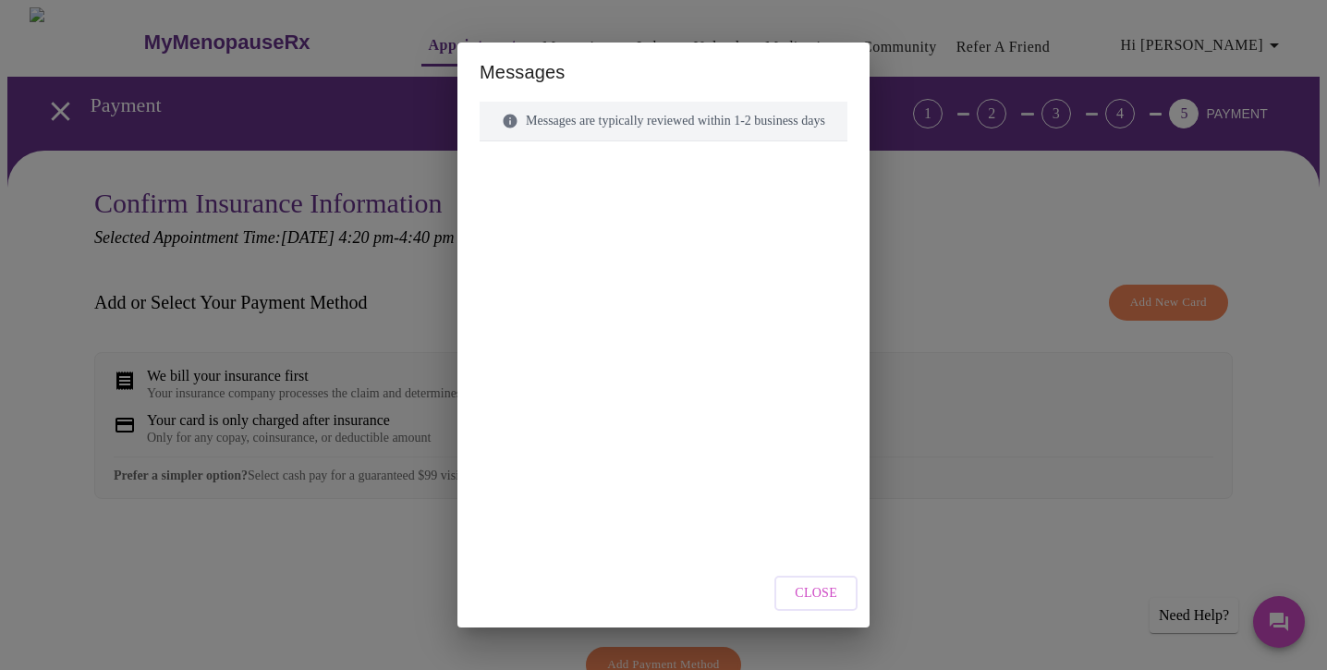
click at [825, 590] on span "Close" at bounding box center [816, 593] width 43 height 23
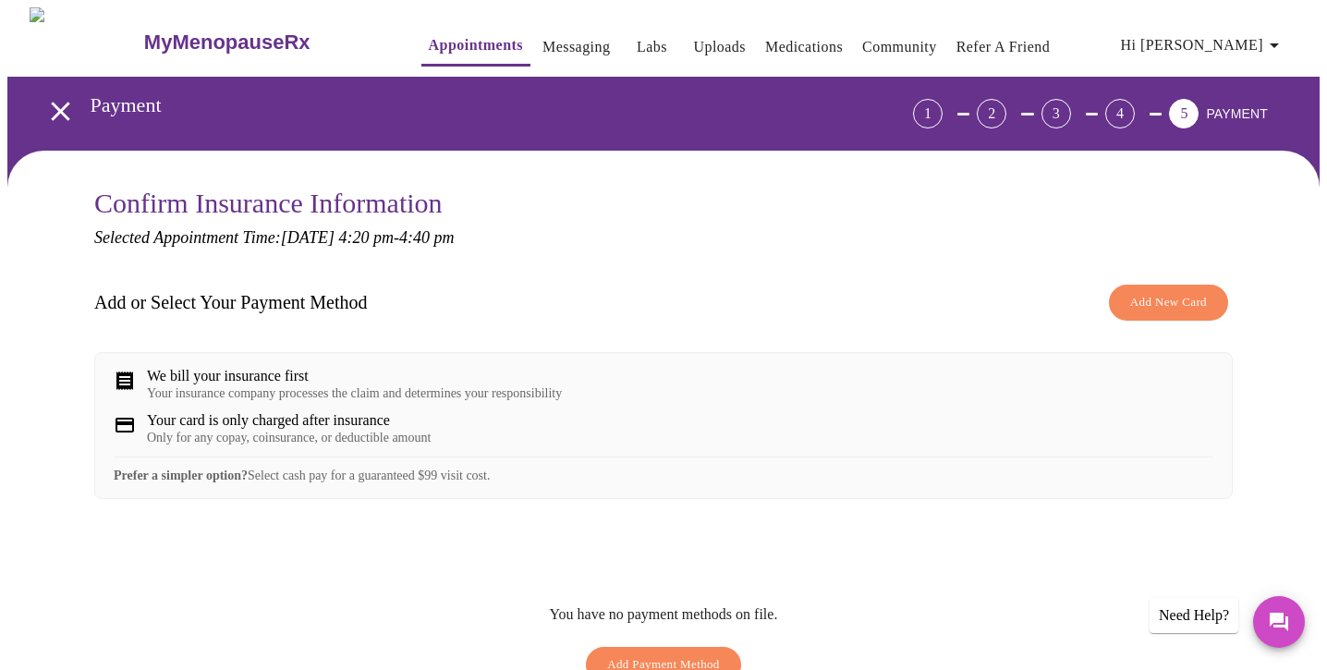
click at [55, 113] on icon "open drawer" at bounding box center [60, 111] width 32 height 32
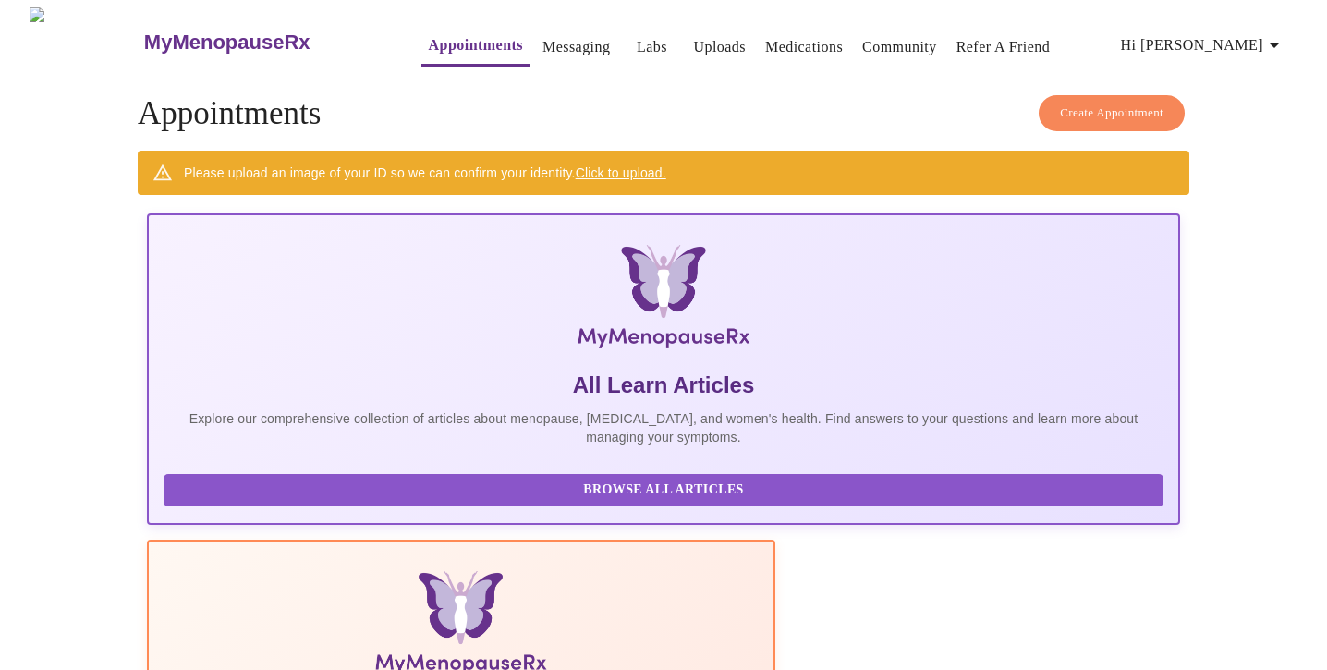
scroll to position [79, 0]
